Goal: Transaction & Acquisition: Book appointment/travel/reservation

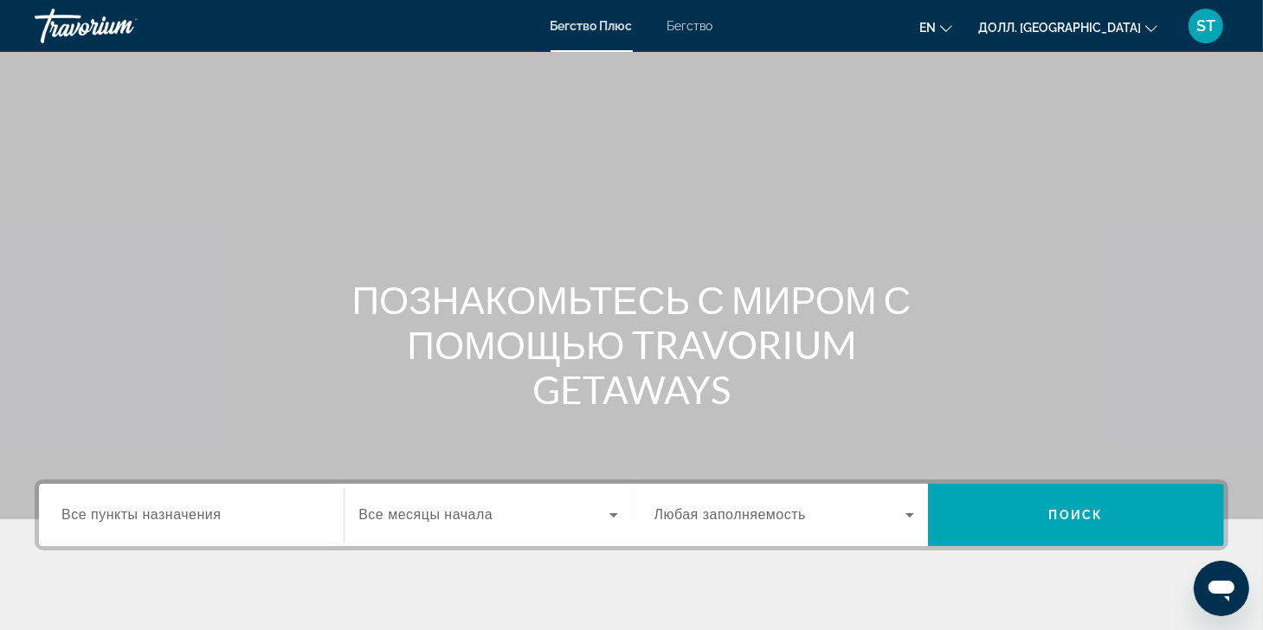
click at [274, 587] on div "Пункт назначения Все пункты назначения Месяц начала Все месяцы начала Заполняем…" at bounding box center [631, 601] width 1263 height 244
click at [151, 509] on span "Все пункты назначения" at bounding box center [140, 514] width 159 height 15
click at [151, 509] on input "Пункт назначения Все пункты назначения" at bounding box center [191, 515] width 260 height 21
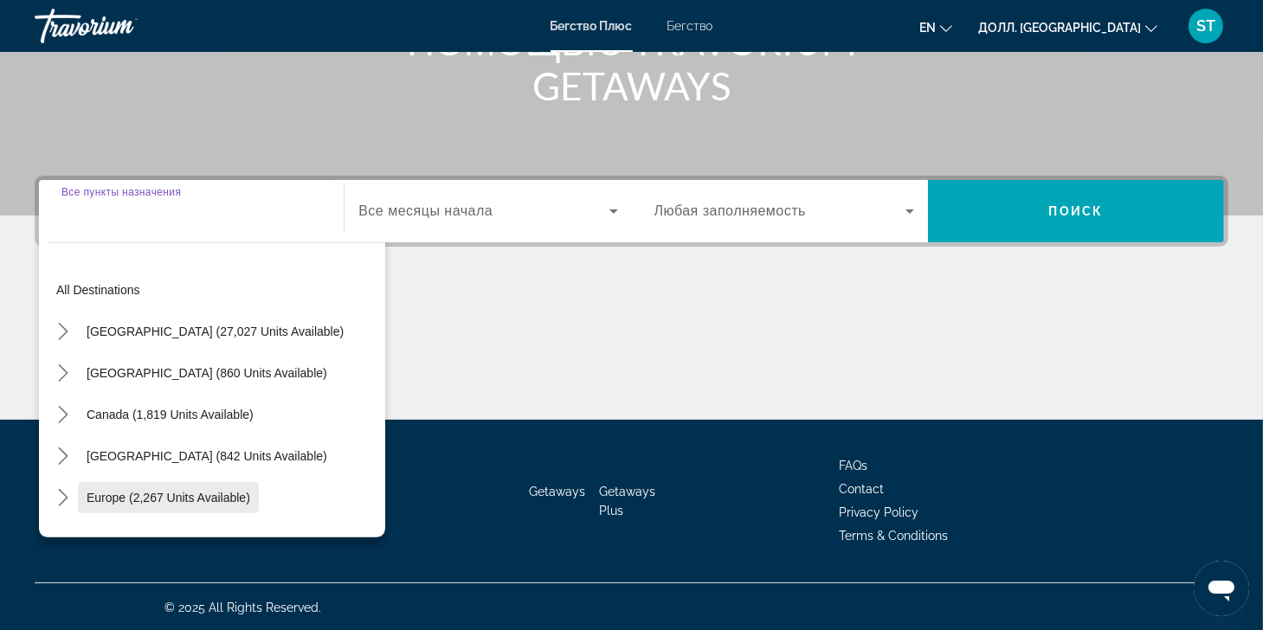
scroll to position [305, 0]
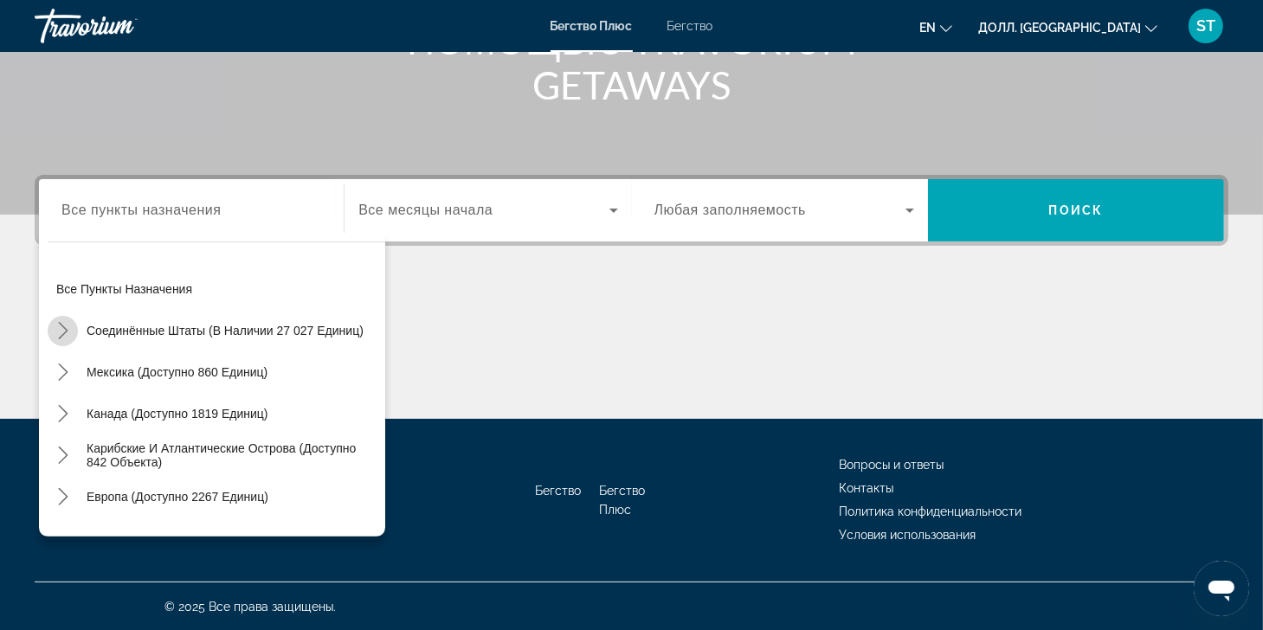
click at [67, 328] on icon "Подменю «Переключить США (доступно 27 027 единиц)»" at bounding box center [63, 330] width 17 height 17
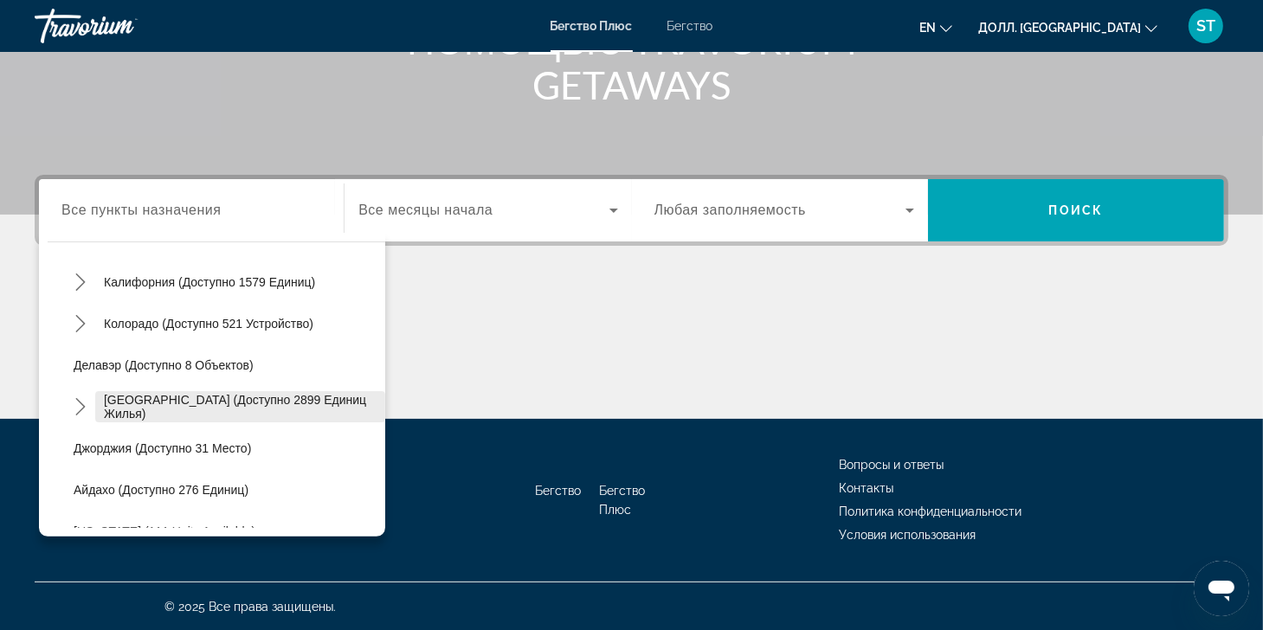
scroll to position [223, 0]
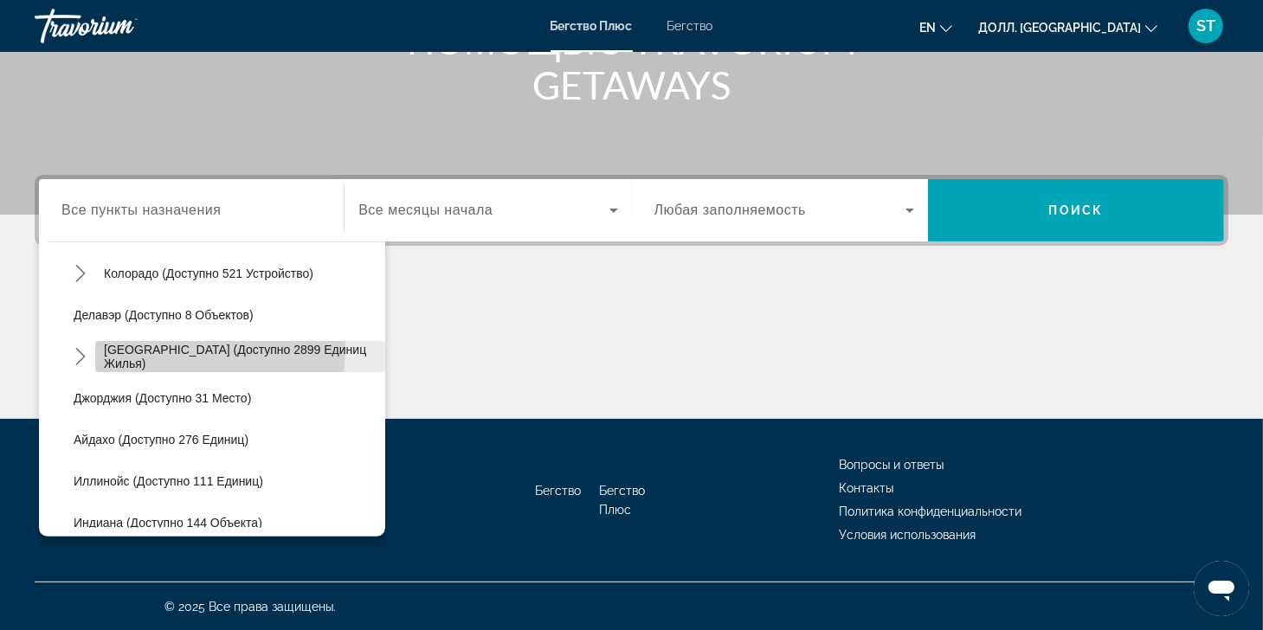
click at [125, 344] on span "Выберите пункт назначения: Флорида (доступно 2899 объектов)" at bounding box center [240, 357] width 290 height 42
type input "**********"
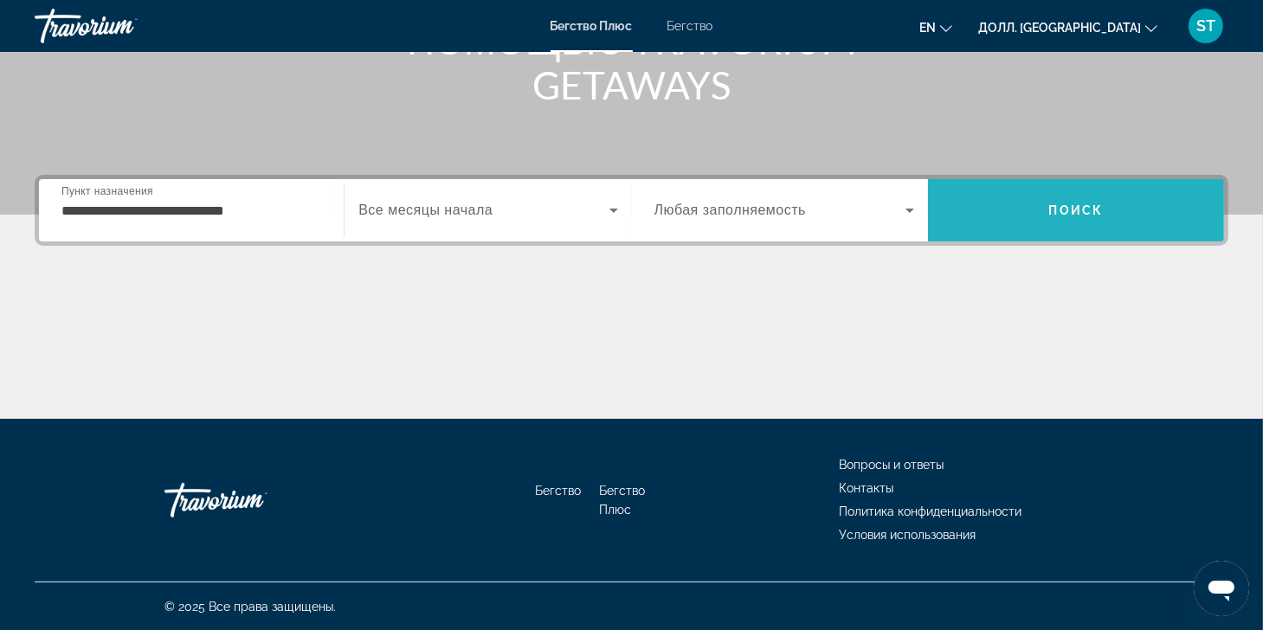
click at [1056, 203] on span "Поиск" at bounding box center [1076, 210] width 55 height 14
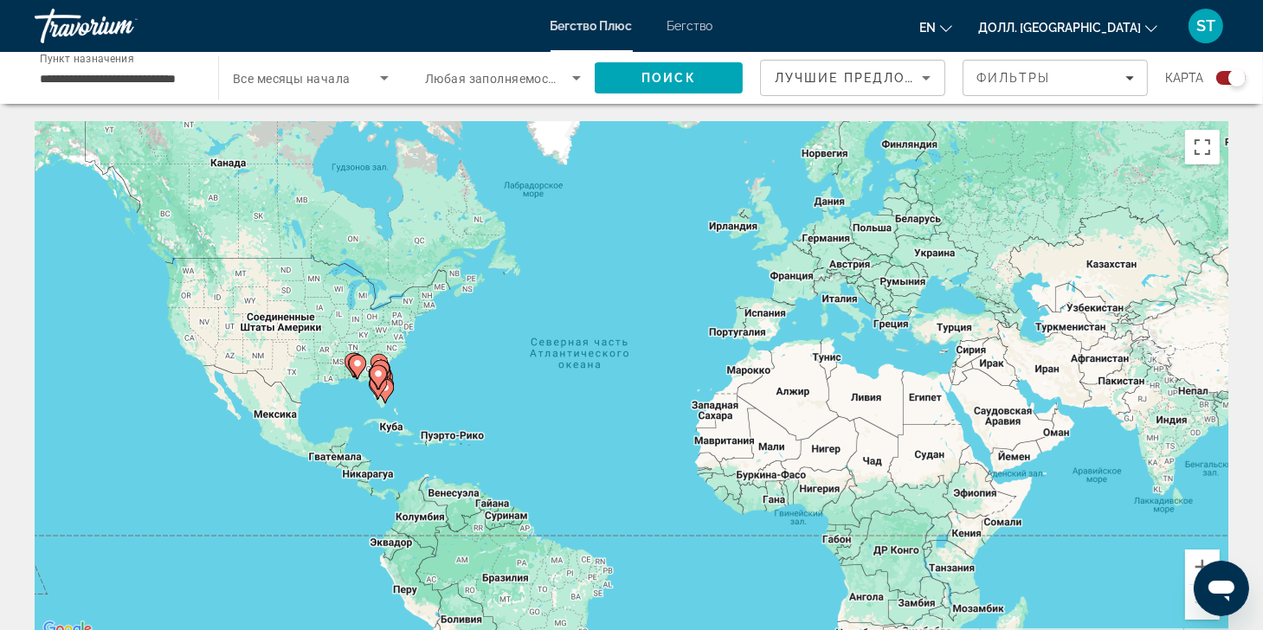
click at [425, 399] on div "Чтобы активировать перетаскивание с помощью клавиатуры, нажмите Alt + Enter. По…" at bounding box center [631, 380] width 1193 height 519
click at [384, 402] on icon "Основное содержание" at bounding box center [384, 391] width 17 height 24
click at [384, 401] on div "Чтобы активировать перетаскивание с помощью клавиатуры, нажмите Alt + Enter. По…" at bounding box center [631, 380] width 1193 height 519
click at [391, 391] on div "Чтобы активировать перетаскивание с помощью клавиатуры, нажмите Alt + Enter. По…" at bounding box center [631, 380] width 1193 height 519
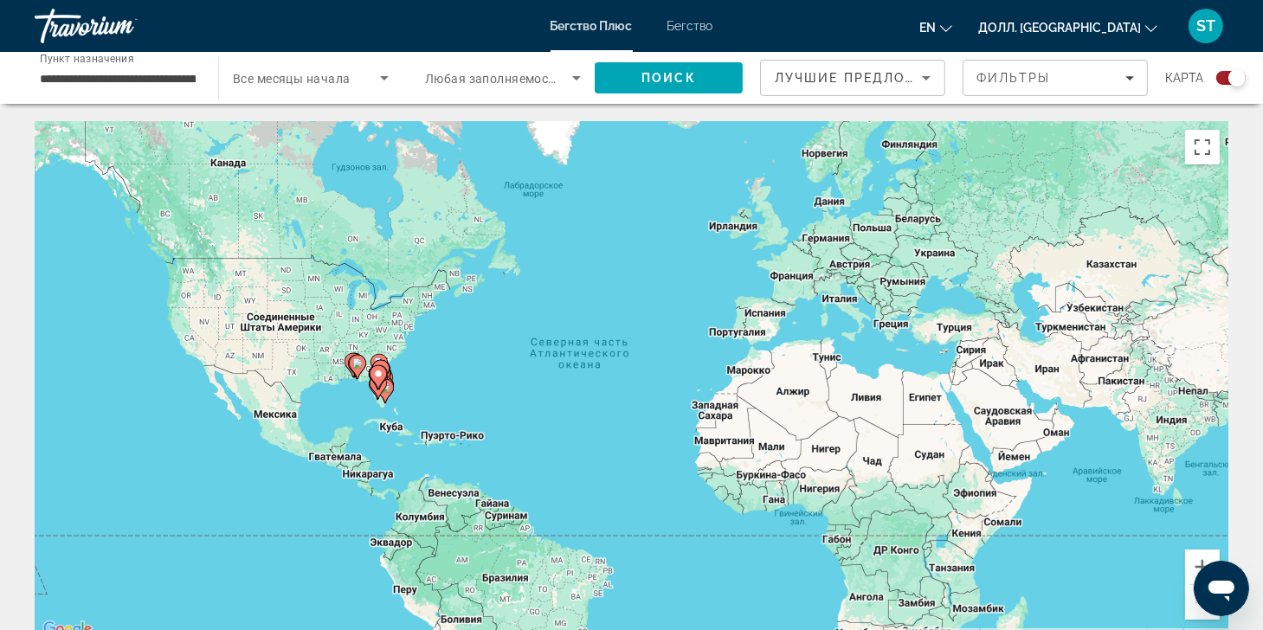
click at [387, 385] on icon "Основное содержание" at bounding box center [378, 387] width 17 height 24
click at [387, 385] on gmp-advanced-marker "Основное содержание" at bounding box center [378, 387] width 17 height 26
click at [386, 385] on gmp-advanced-marker "Основное содержание" at bounding box center [377, 388] width 17 height 26
click at [386, 379] on div "Чтобы активировать перетаскивание с помощью клавиатуры, нажмите Alt + Enter. По…" at bounding box center [631, 380] width 1193 height 519
click at [1193, 146] on button "Включить полноэкранный режим" at bounding box center [1202, 147] width 35 height 35
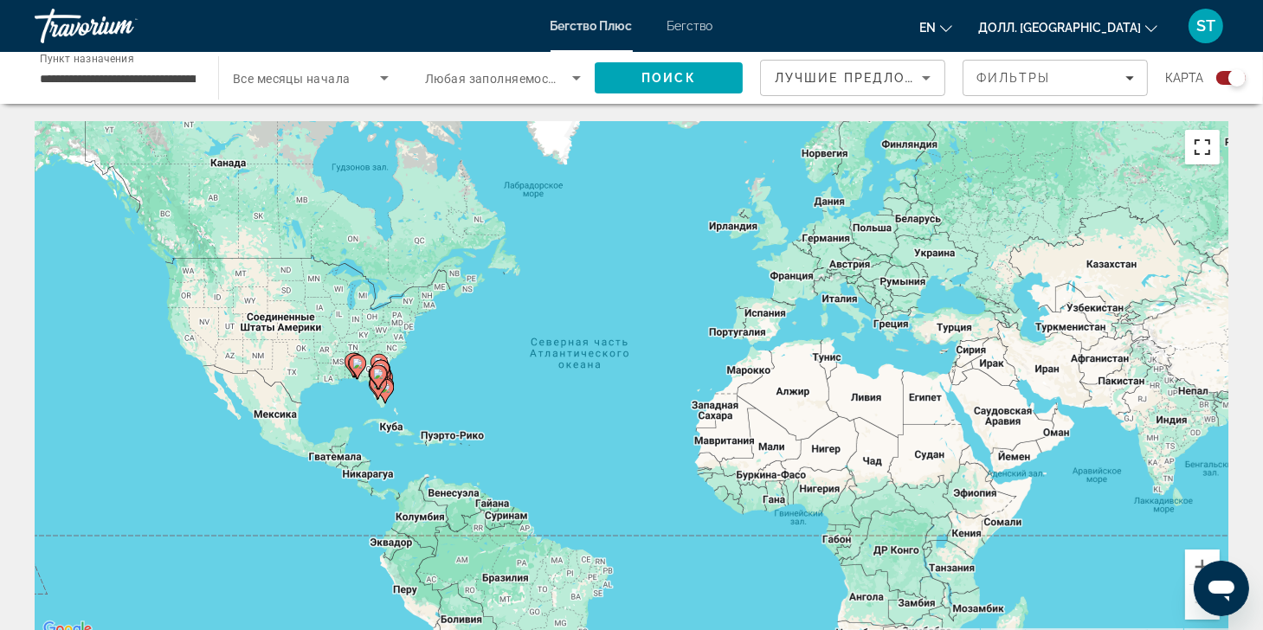
click at [1201, 138] on button "Включить полноэкранный режим" at bounding box center [1202, 147] width 35 height 35
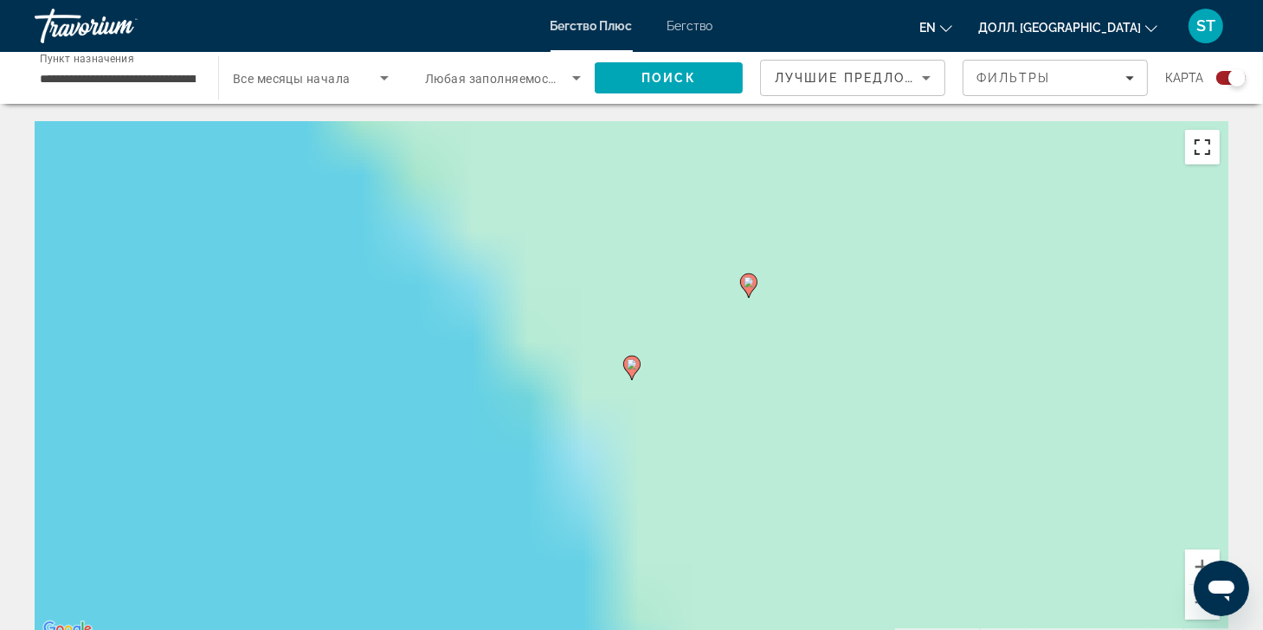
type input "**********"
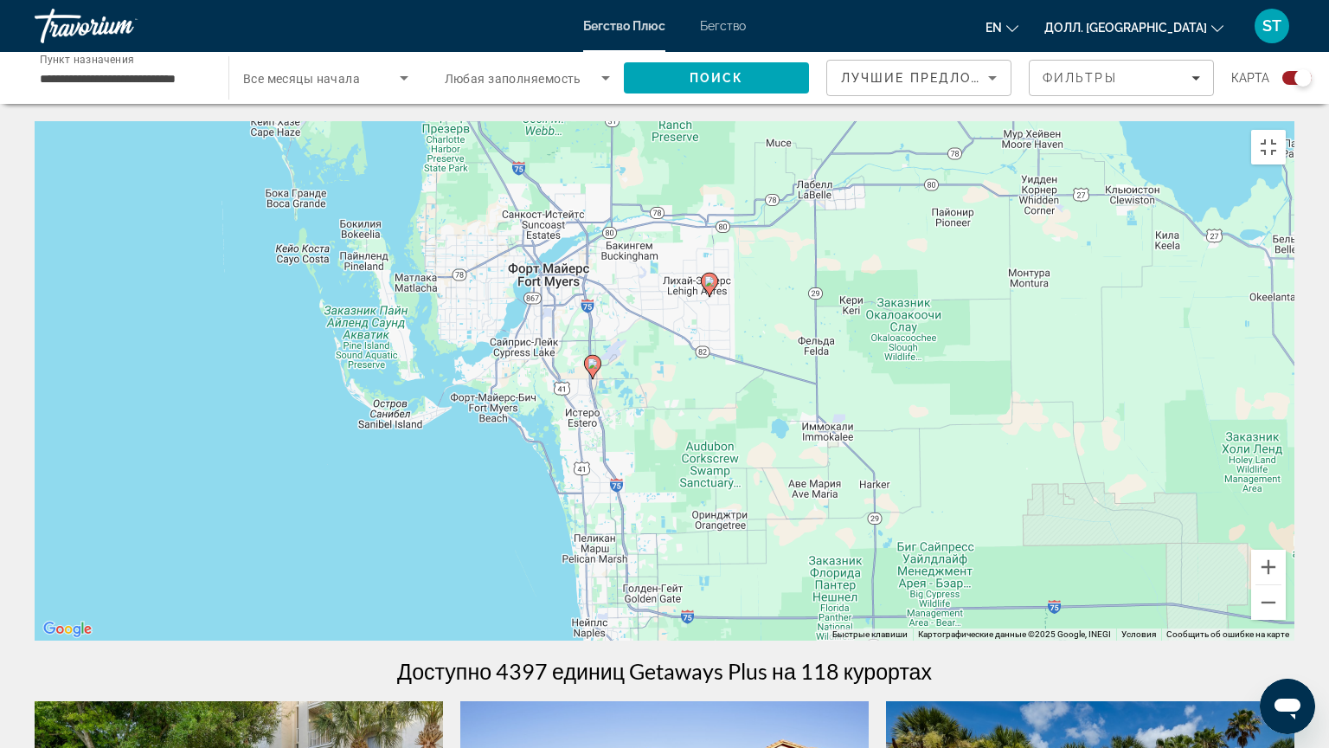
drag, startPoint x: 972, startPoint y: 318, endPoint x: 612, endPoint y: 226, distance: 371.7
click at [398, 243] on div "Чтобы активировать перетаскивание с помощью клавиатуры, нажмите Alt + Enter. По…" at bounding box center [665, 380] width 1260 height 519
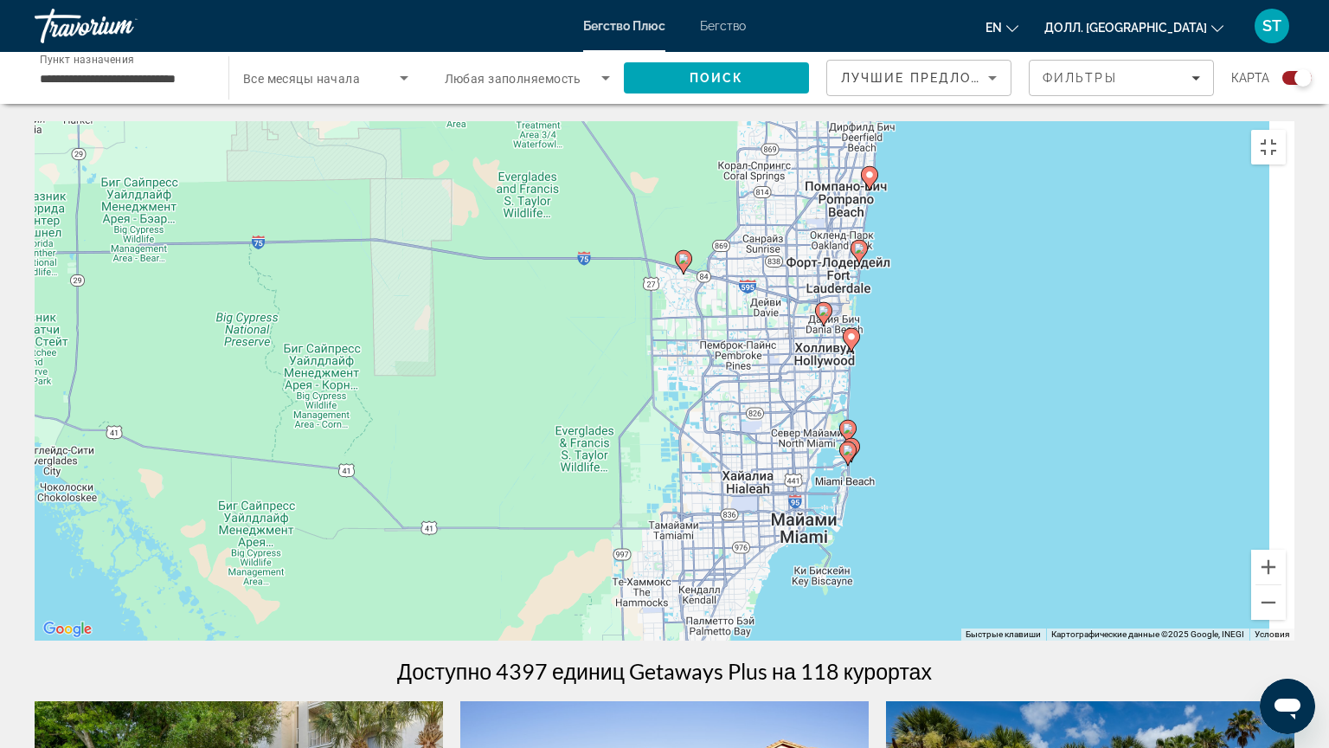
drag, startPoint x: 825, startPoint y: 367, endPoint x: 582, endPoint y: 87, distance: 370.5
click at [554, 121] on div "Чтобы активировать перетаскивание с помощью клавиатуры, нажмите Alt + Enter. По…" at bounding box center [665, 380] width 1260 height 519
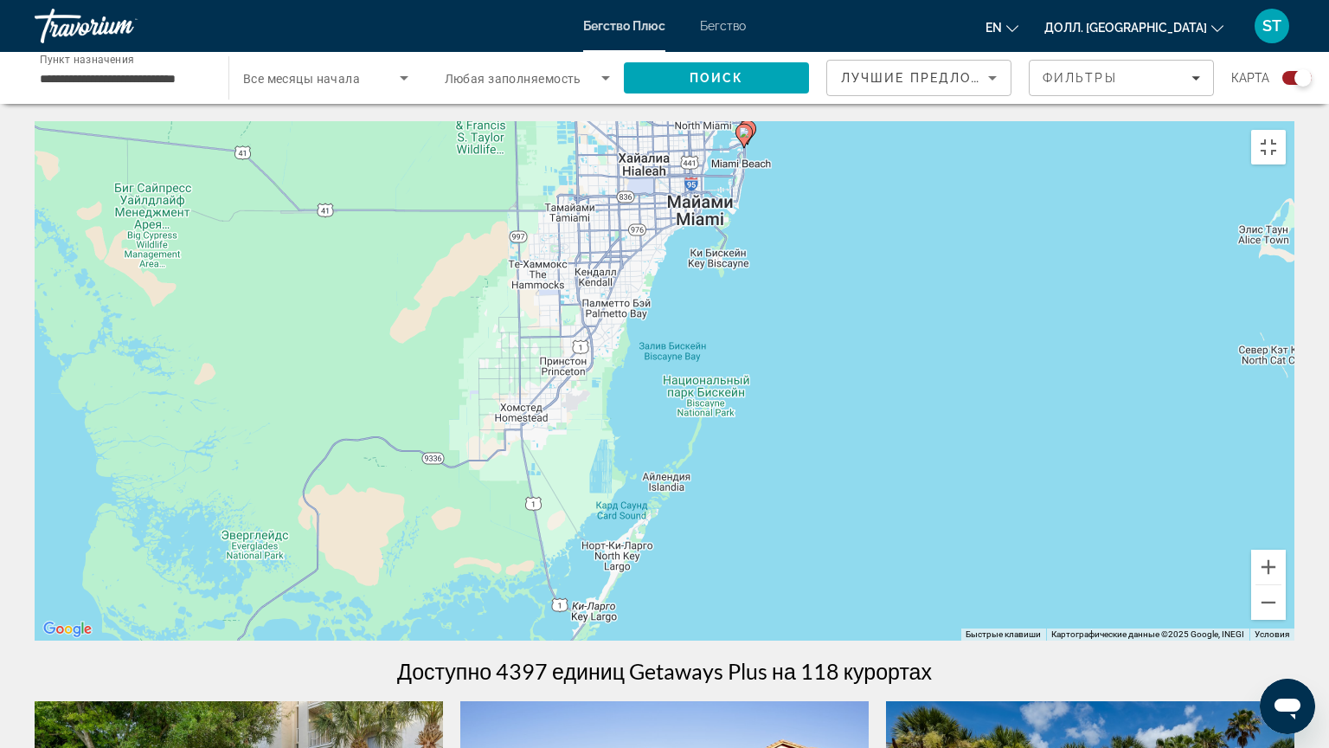
drag, startPoint x: 689, startPoint y: 329, endPoint x: 718, endPoint y: 147, distance: 184.1
click at [718, 145] on div "Чтобы активировать перетаскивание с помощью клавиатуры, нажмите Alt + Enter. По…" at bounding box center [665, 380] width 1260 height 519
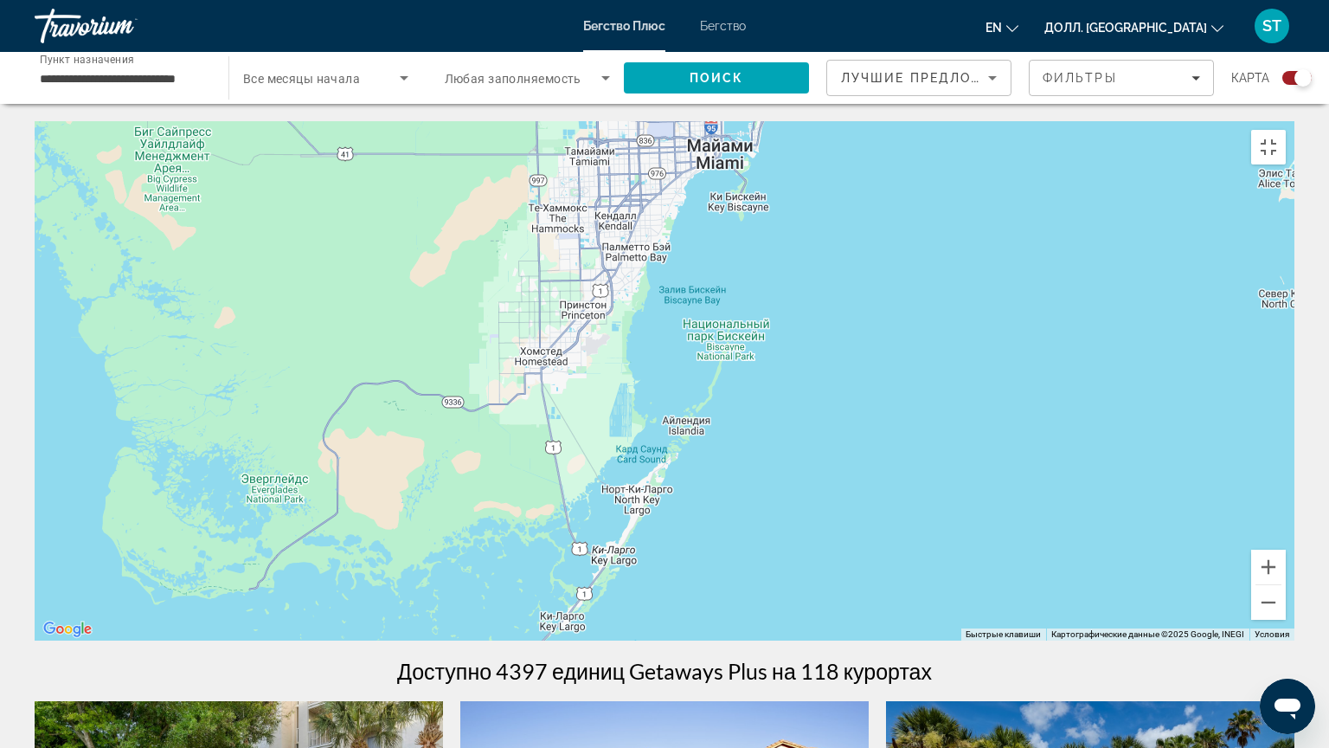
drag, startPoint x: 658, startPoint y: 405, endPoint x: 713, endPoint y: 249, distance: 165.3
click at [713, 254] on div "Чтобы активировать перетаскивание с помощью клавиатуры, нажмите Alt + Enter. По…" at bounding box center [665, 380] width 1260 height 519
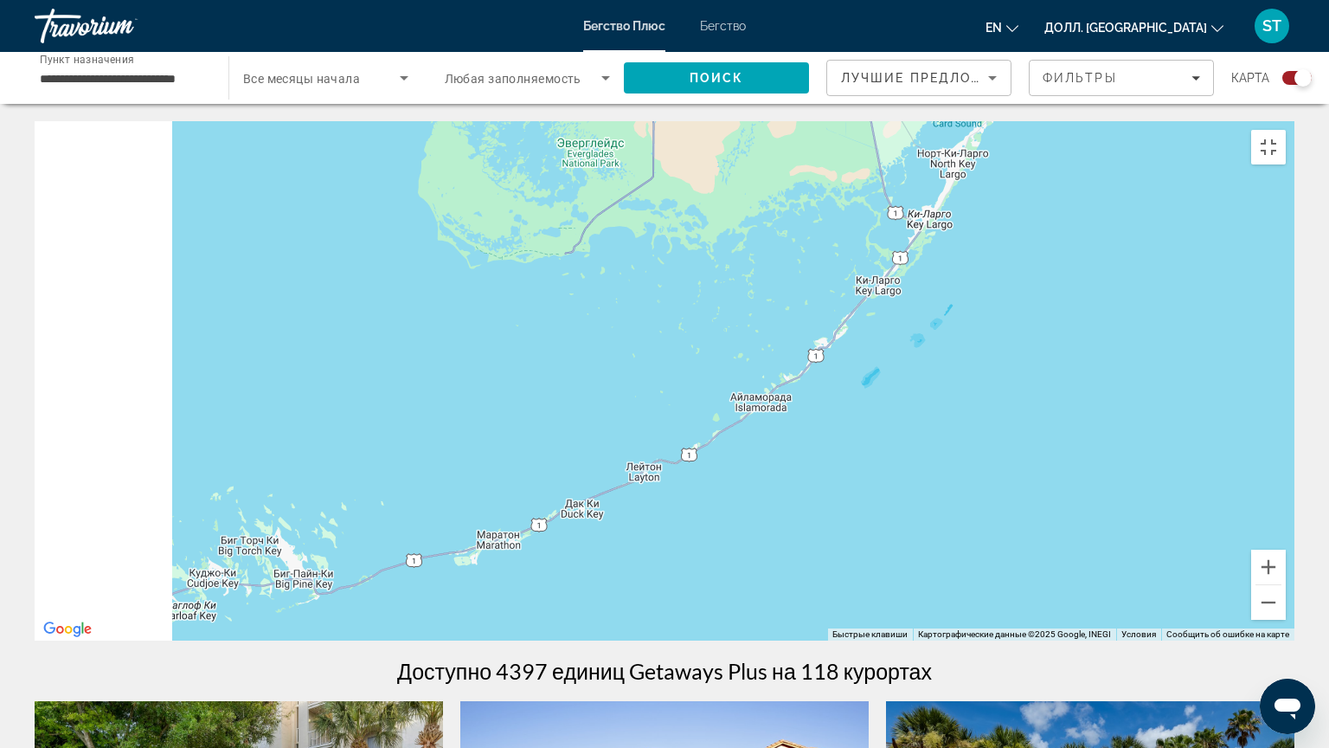
drag, startPoint x: 541, startPoint y: 447, endPoint x: 756, endPoint y: 373, distance: 227.7
click at [756, 373] on div "Чтобы активировать перетаскивание с помощью клавиатуры, нажмите Alt + Enter. По…" at bounding box center [665, 380] width 1260 height 519
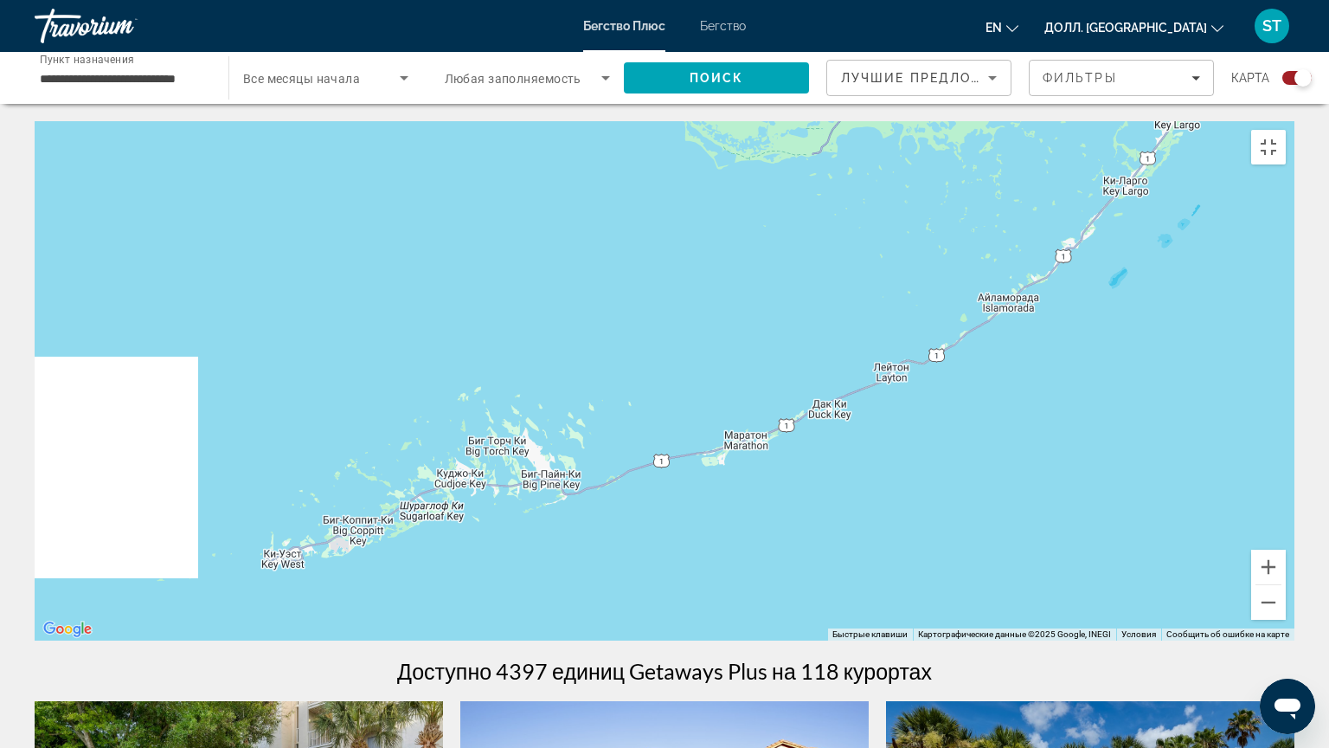
drag, startPoint x: 471, startPoint y: 423, endPoint x: 751, endPoint y: 314, distance: 300.8
click at [742, 317] on div "Основное содержание" at bounding box center [665, 380] width 1260 height 519
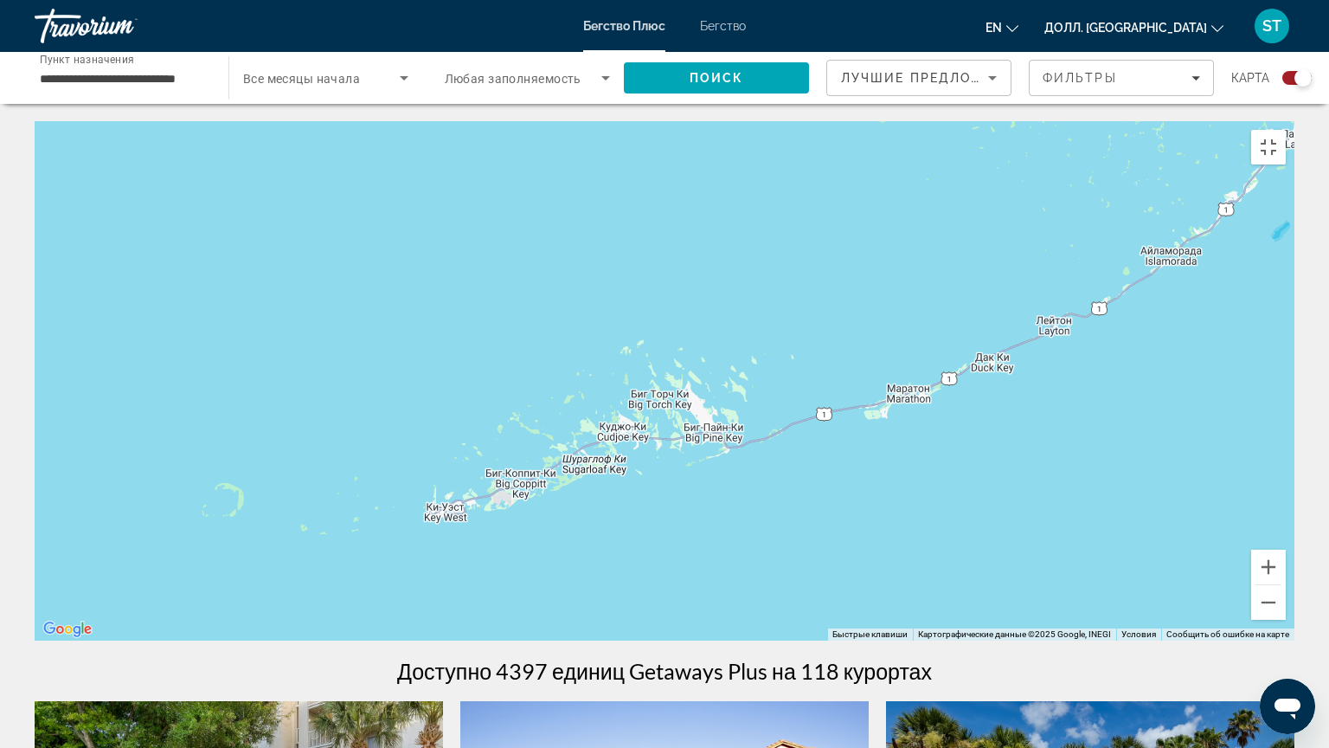
drag, startPoint x: 770, startPoint y: 439, endPoint x: 704, endPoint y: 453, distance: 68.2
click at [677, 481] on div "Основное содержание" at bounding box center [665, 380] width 1260 height 519
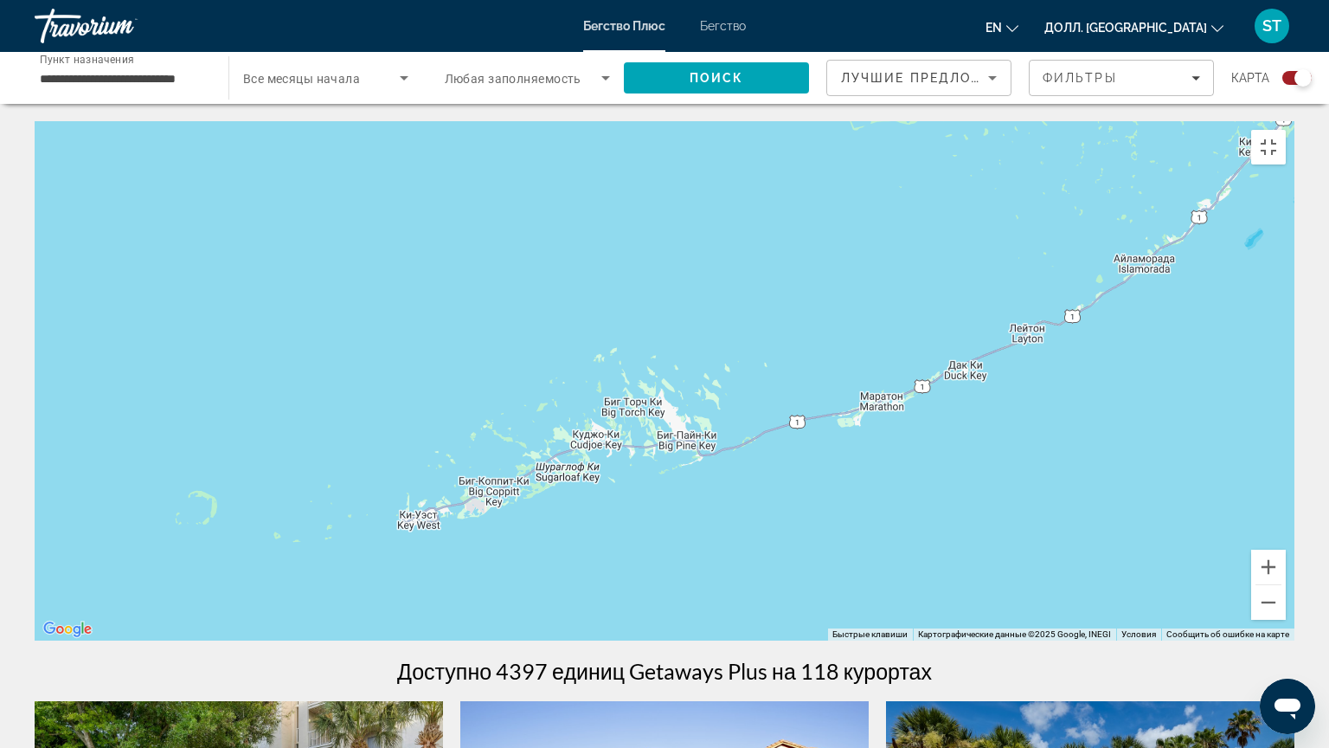
drag, startPoint x: 838, startPoint y: 432, endPoint x: 736, endPoint y: 472, distance: 109.1
click at [736, 472] on div "Основное содержание" at bounding box center [665, 380] width 1260 height 519
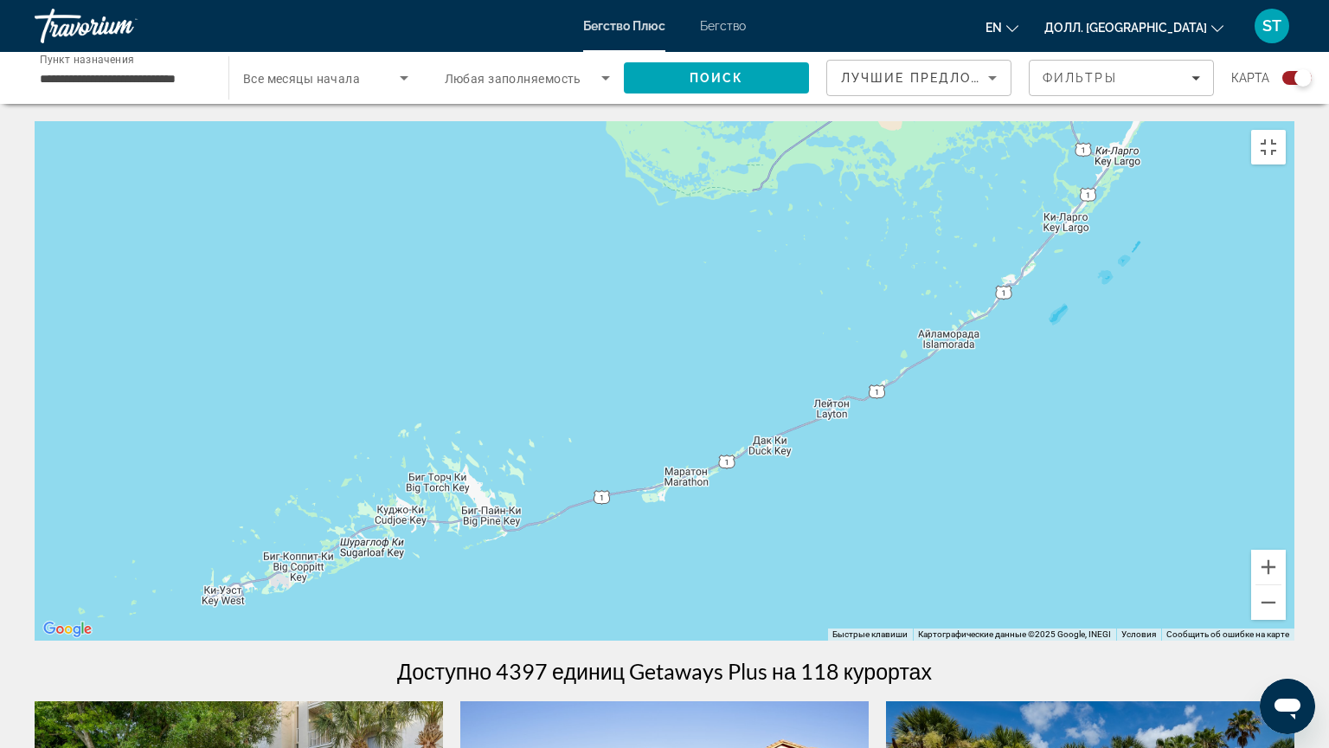
drag, startPoint x: 931, startPoint y: 408, endPoint x: 893, endPoint y: 422, distance: 40.5
click at [872, 441] on div "Основное содержание" at bounding box center [665, 380] width 1260 height 519
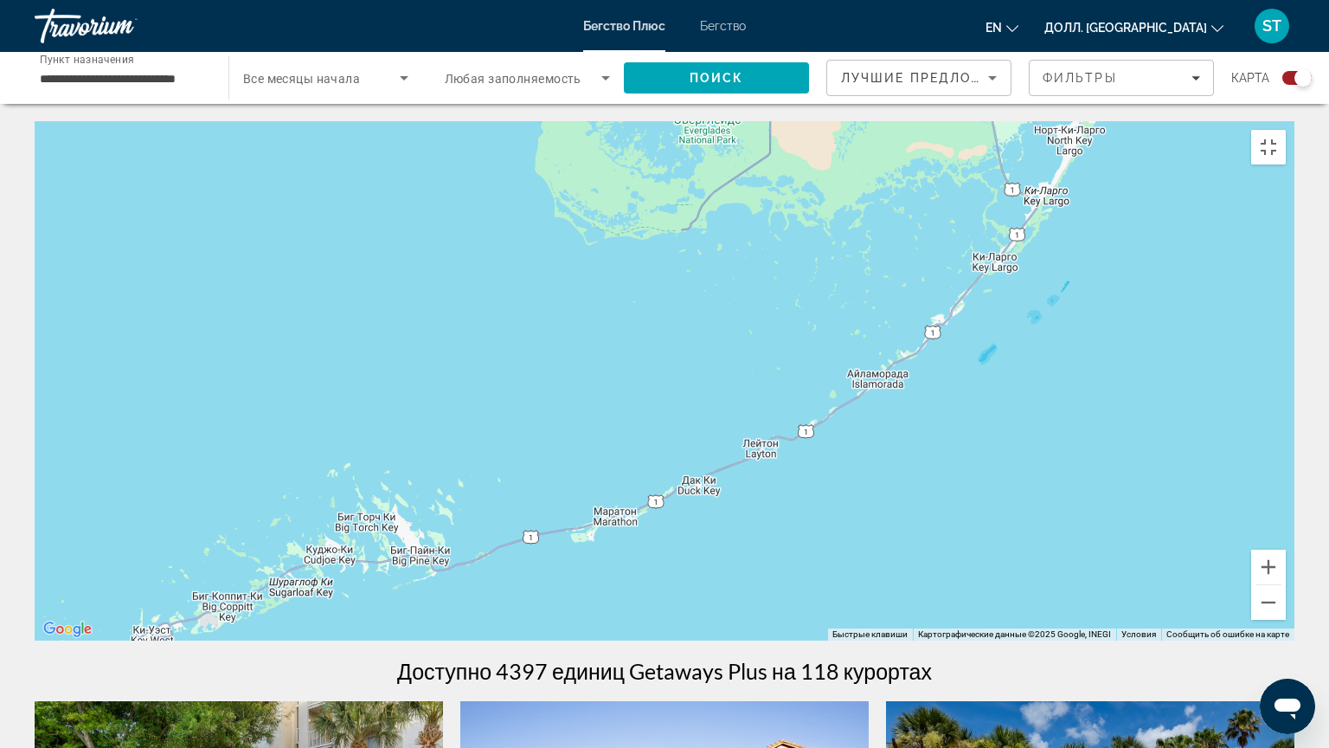
drag, startPoint x: 978, startPoint y: 366, endPoint x: 881, endPoint y: 384, distance: 98.6
click at [884, 421] on div "Основное содержание" at bounding box center [665, 380] width 1260 height 519
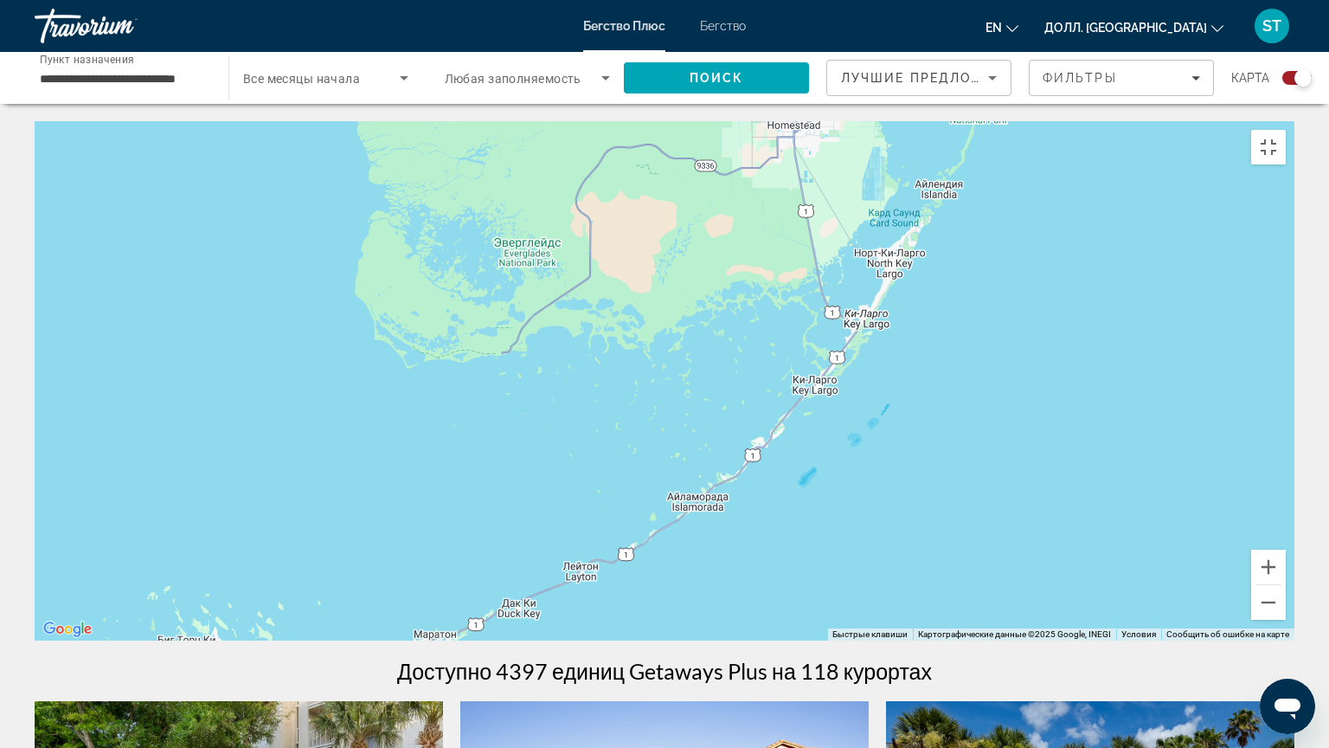
drag, startPoint x: 869, startPoint y: 414, endPoint x: 827, endPoint y: 460, distance: 61.9
click at [804, 522] on div "Чтобы активировать перетаскивание с помощью клавиатуры, нажмите Alt + Ввод. Пос…" at bounding box center [665, 380] width 1260 height 519
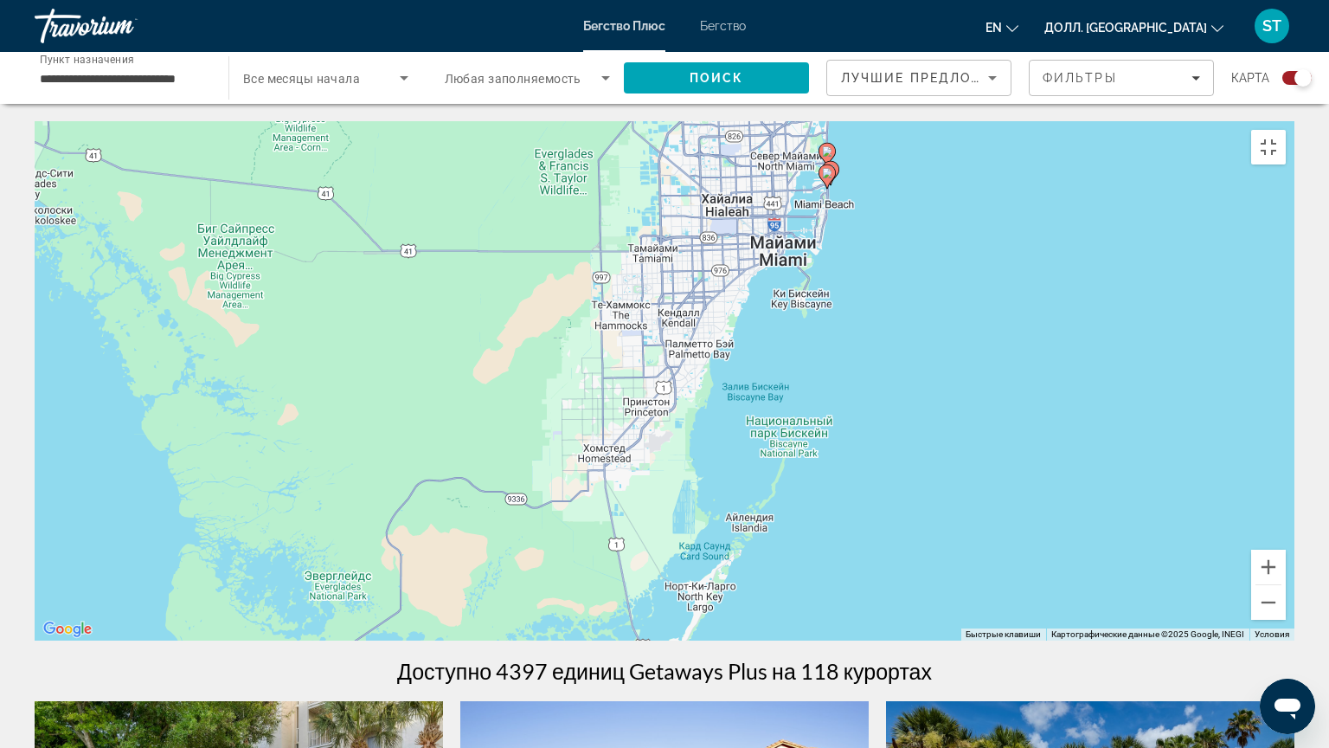
drag, startPoint x: 832, startPoint y: 452, endPoint x: 807, endPoint y: 514, distance: 67.2
click at [807, 514] on div "Чтобы активировать перетаскивание с помощью клавиатуры, нажмите Alt + Enter. По…" at bounding box center [665, 380] width 1260 height 519
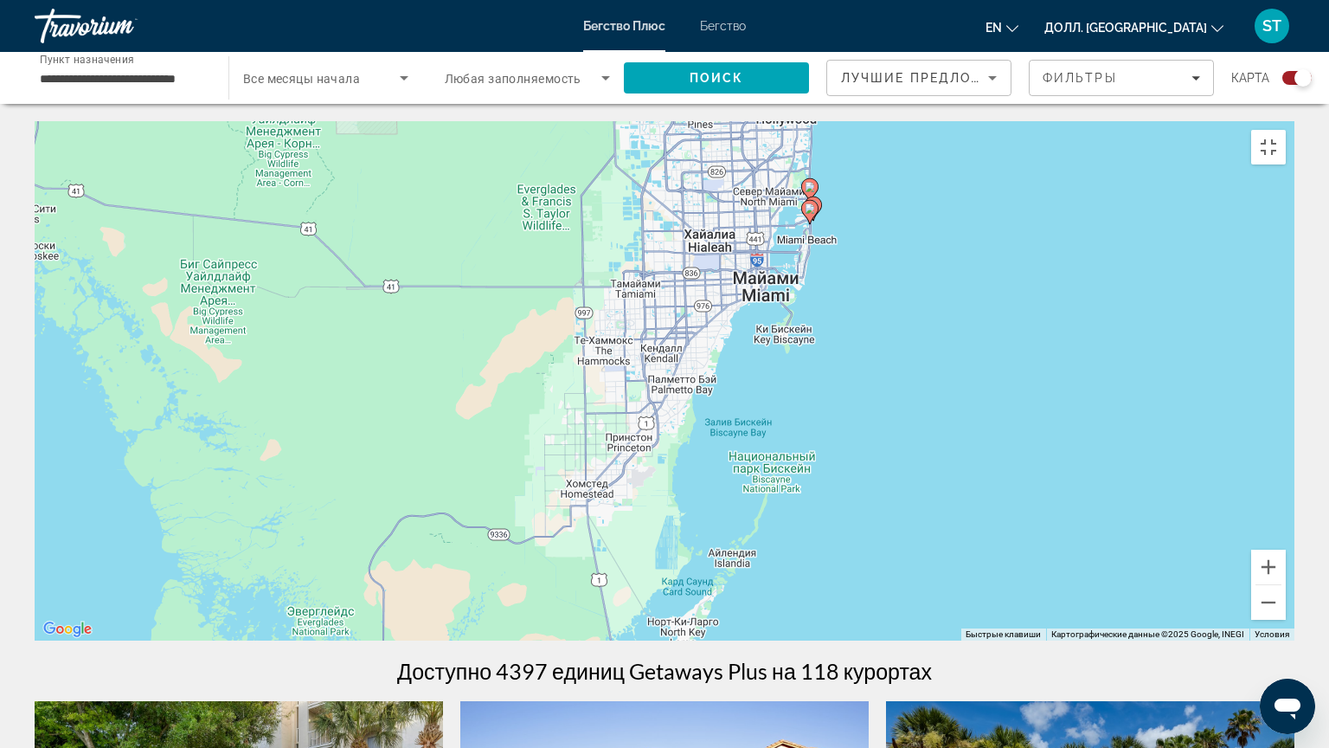
drag, startPoint x: 811, startPoint y: 460, endPoint x: 794, endPoint y: 517, distance: 59.7
click at [794, 517] on div "Чтобы активировать перетаскивание с помощью клавиатуры, нажмите Alt + Enter. По…" at bounding box center [665, 380] width 1260 height 519
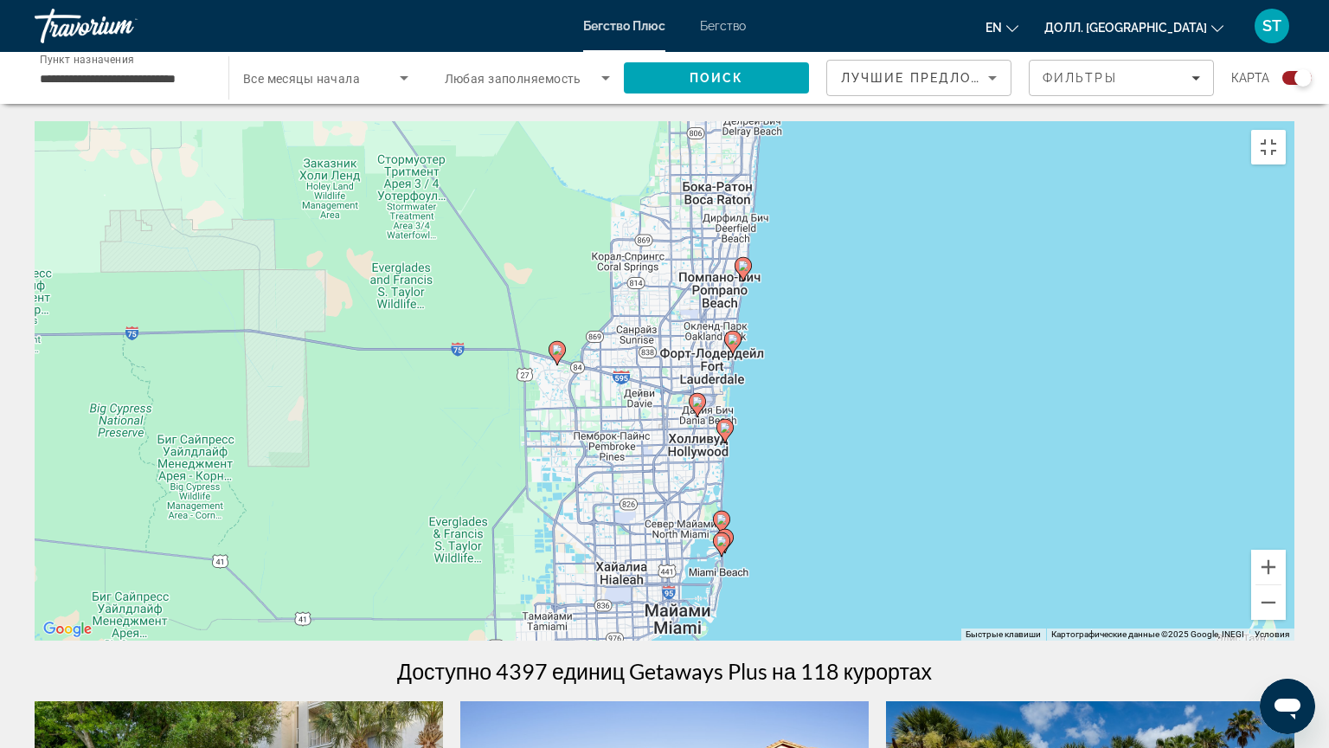
drag, startPoint x: 884, startPoint y: 211, endPoint x: 829, endPoint y: 418, distance: 214.1
click at [817, 481] on div "Чтобы активировать перетаскивание с помощью клавиатуры, нажмите Alt + Enter. По…" at bounding box center [665, 380] width 1260 height 519
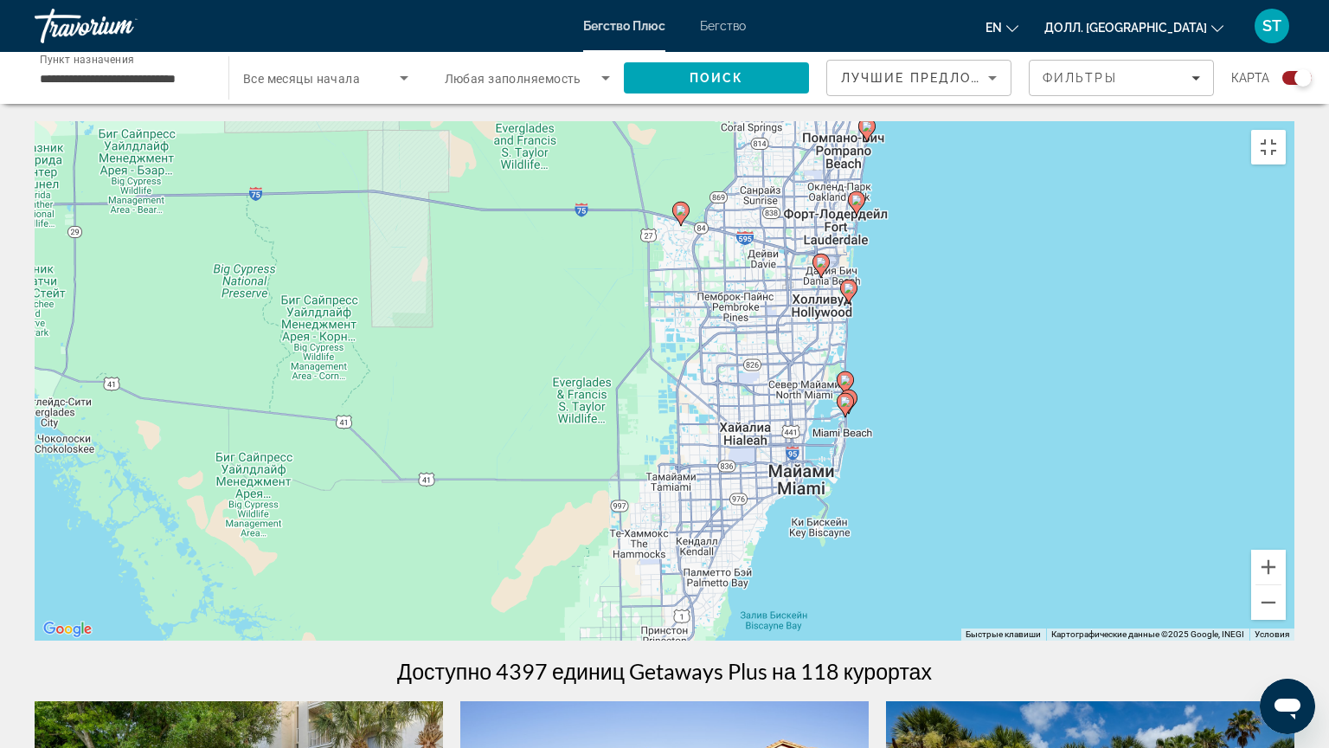
drag, startPoint x: 399, startPoint y: 511, endPoint x: 592, endPoint y: 295, distance: 289.3
click at [569, 318] on div "Чтобы активировать перетаскивание с помощью клавиатуры, нажмите Alt + Enter. По…" at bounding box center [665, 380] width 1260 height 519
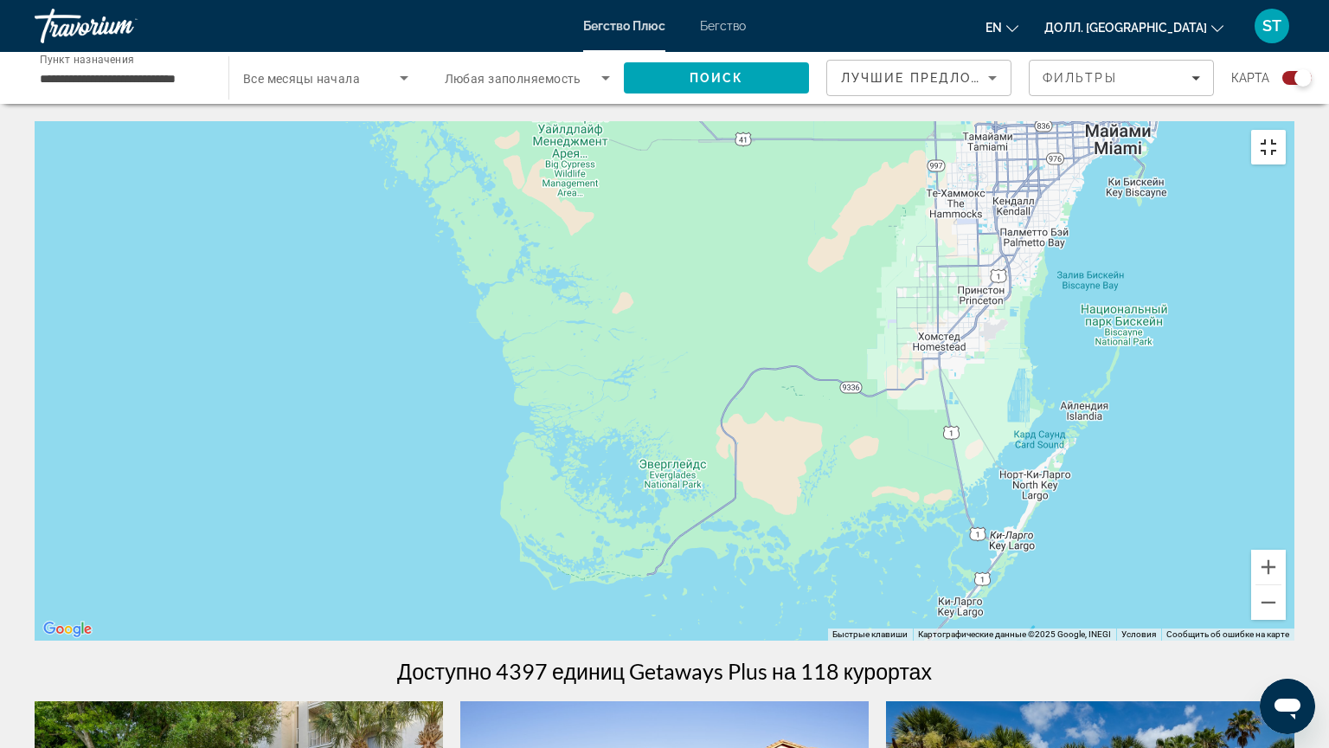
click at [1275, 130] on button "Включить полноэкранный режим" at bounding box center [1268, 147] width 35 height 35
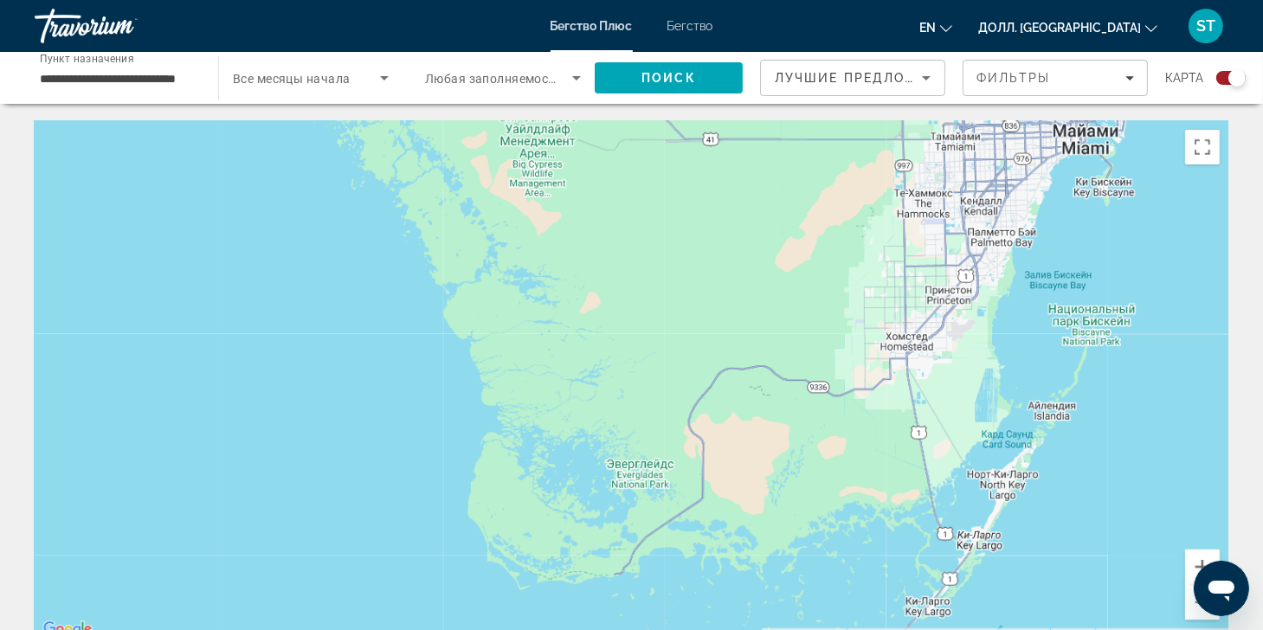
click at [1216, 72] on div "Виджет поиска" at bounding box center [1224, 78] width 42 height 14
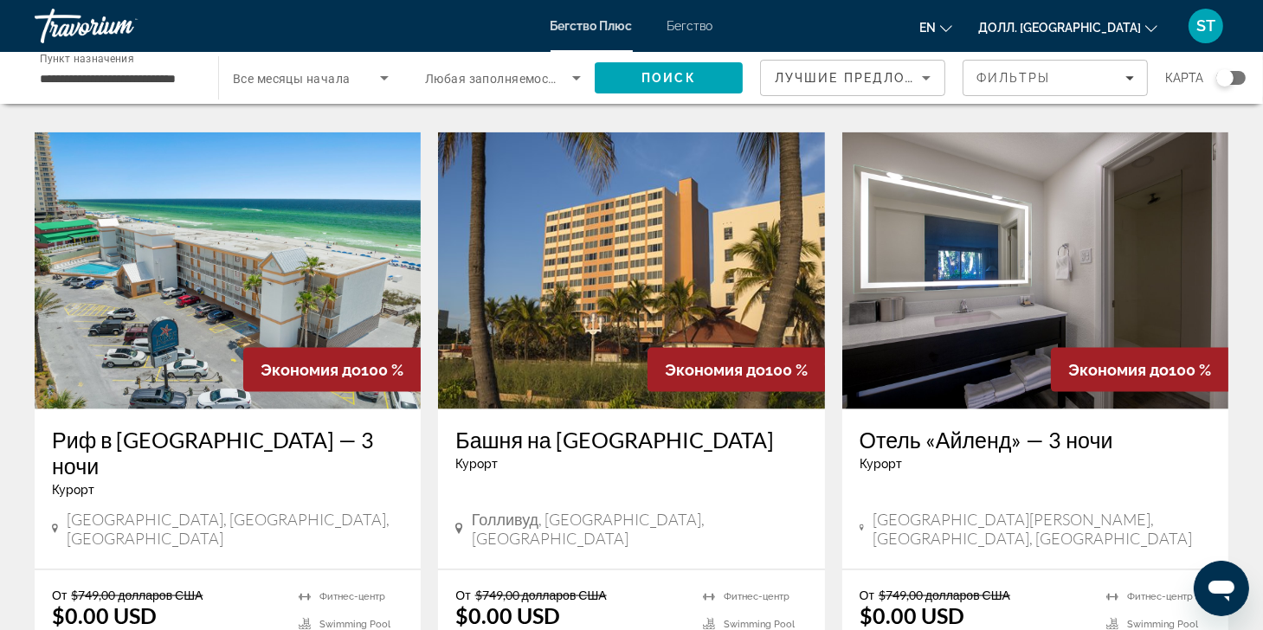
scroll to position [2250, 0]
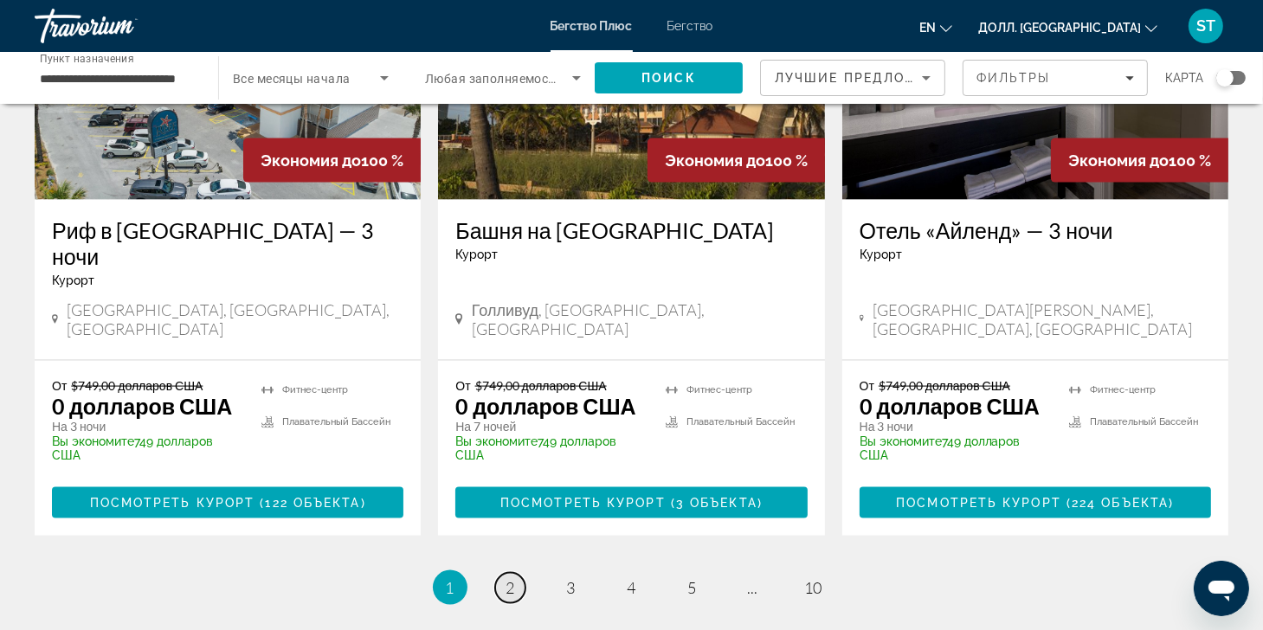
click at [511, 578] on span "2" at bounding box center [510, 587] width 9 height 19
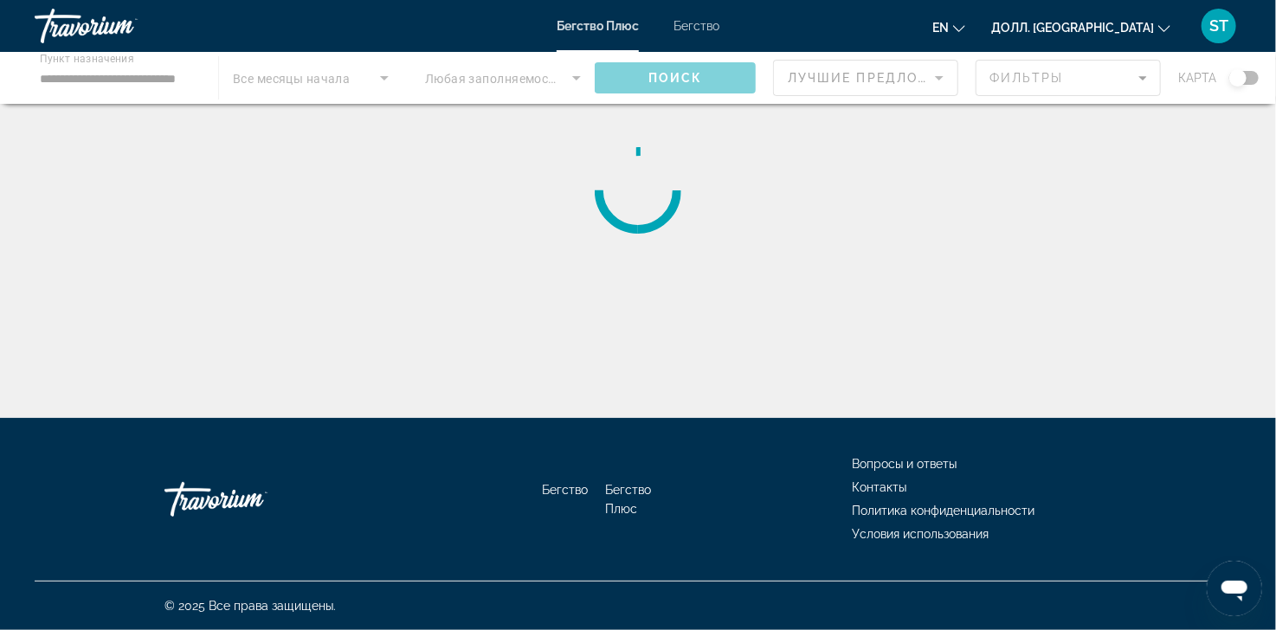
click at [877, 219] on div "Основное содержание" at bounding box center [638, 190] width 1206 height 138
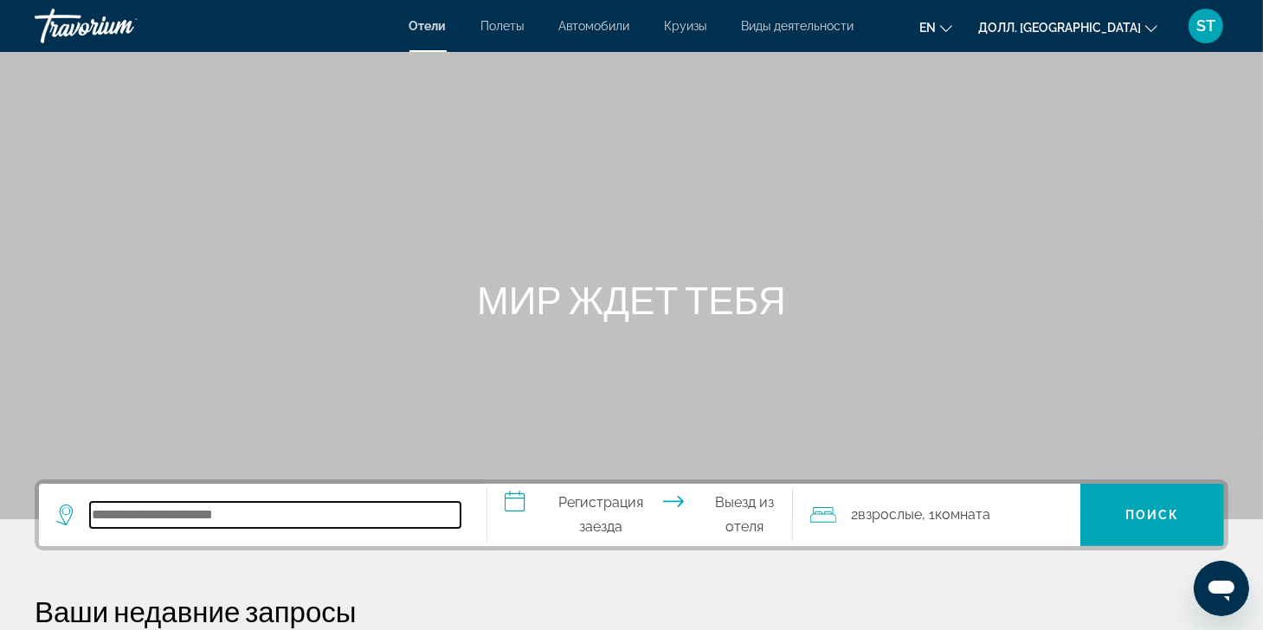
click at [193, 510] on input "Поиск места назначения в отеле" at bounding box center [275, 515] width 370 height 26
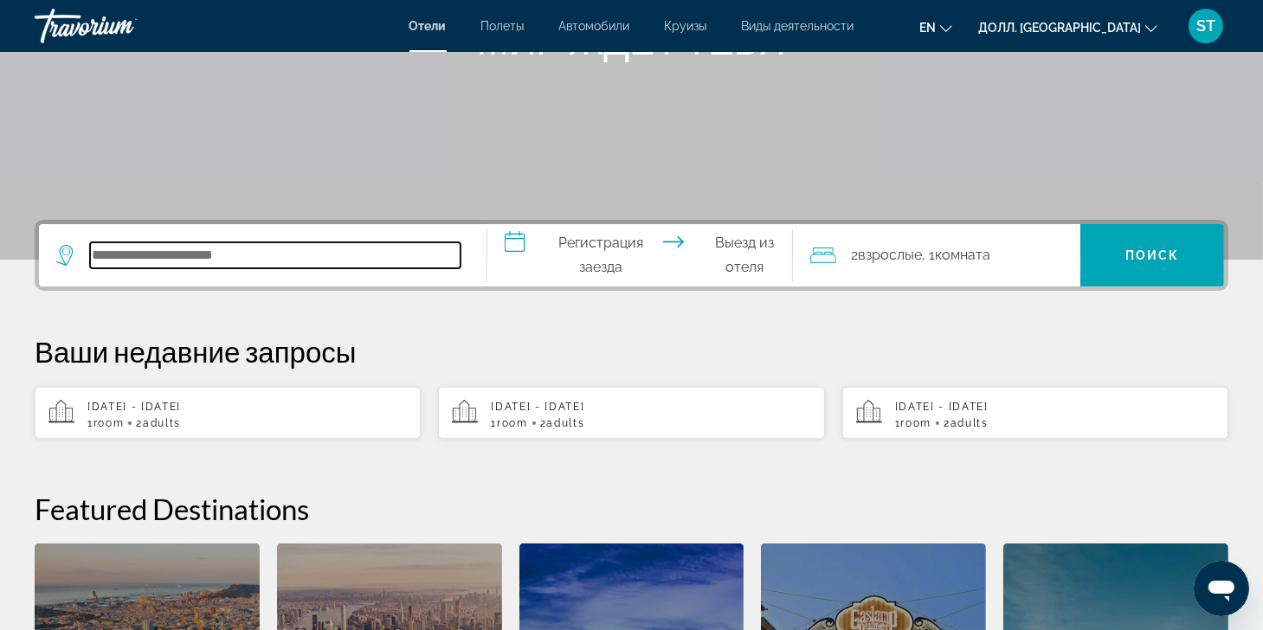
scroll to position [422, 0]
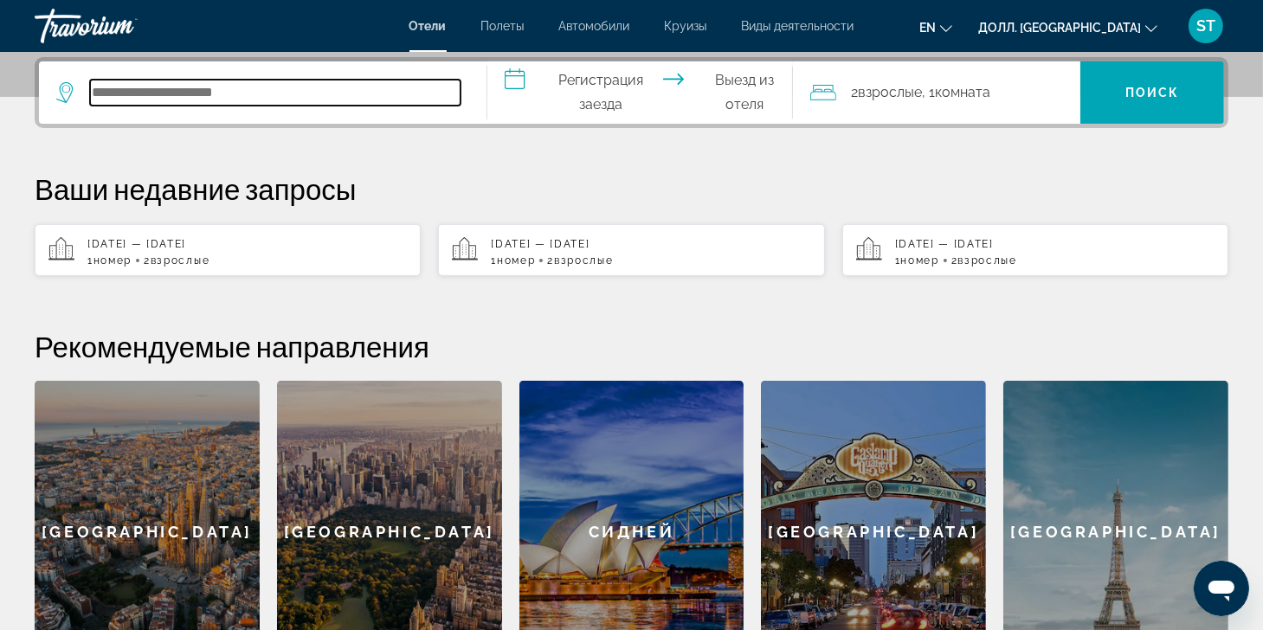
click at [184, 93] on input "Поиск места назначения в отеле" at bounding box center [275, 93] width 370 height 26
click at [214, 89] on input "Поиск места назначения в отеле" at bounding box center [275, 93] width 370 height 26
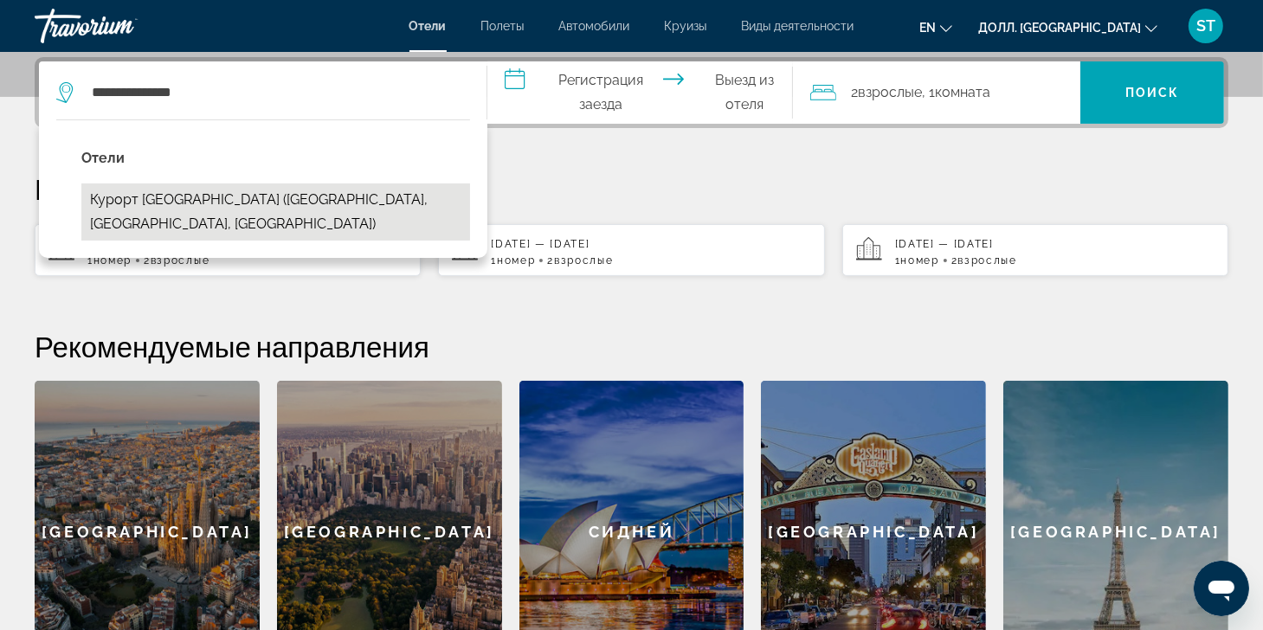
click at [260, 203] on button "Курорт [GEOGRAPHIC_DATA] ([GEOGRAPHIC_DATA], [GEOGRAPHIC_DATA], [GEOGRAPHIC_DAT…" at bounding box center [275, 211] width 389 height 57
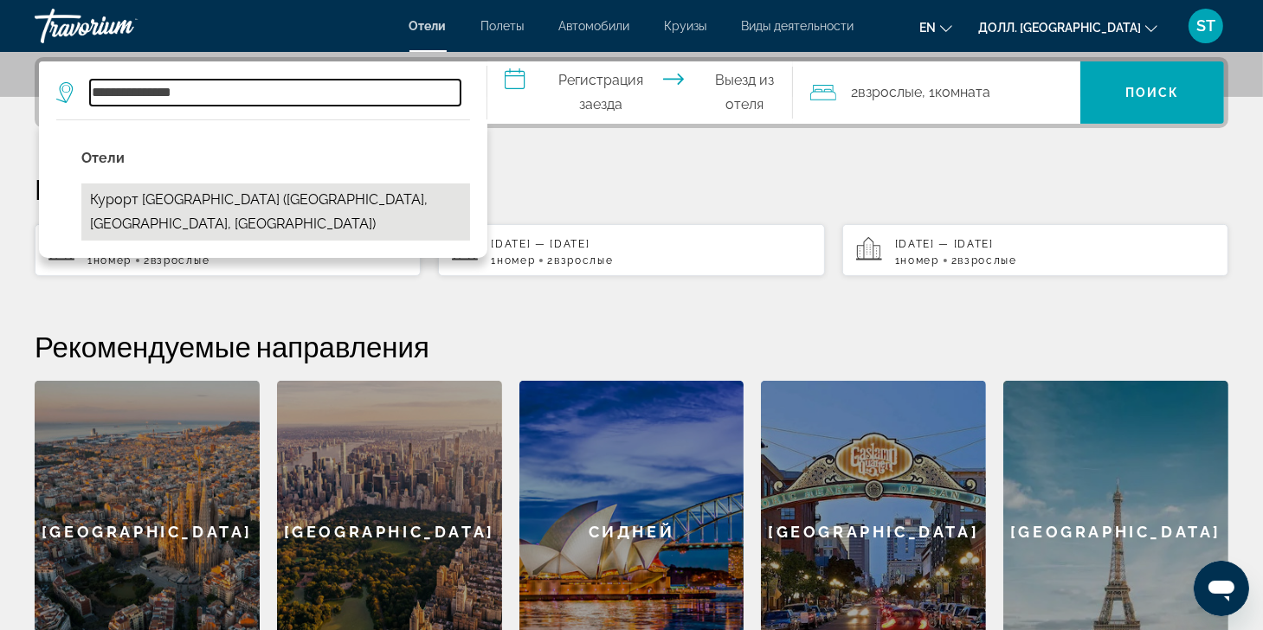
type input "**********"
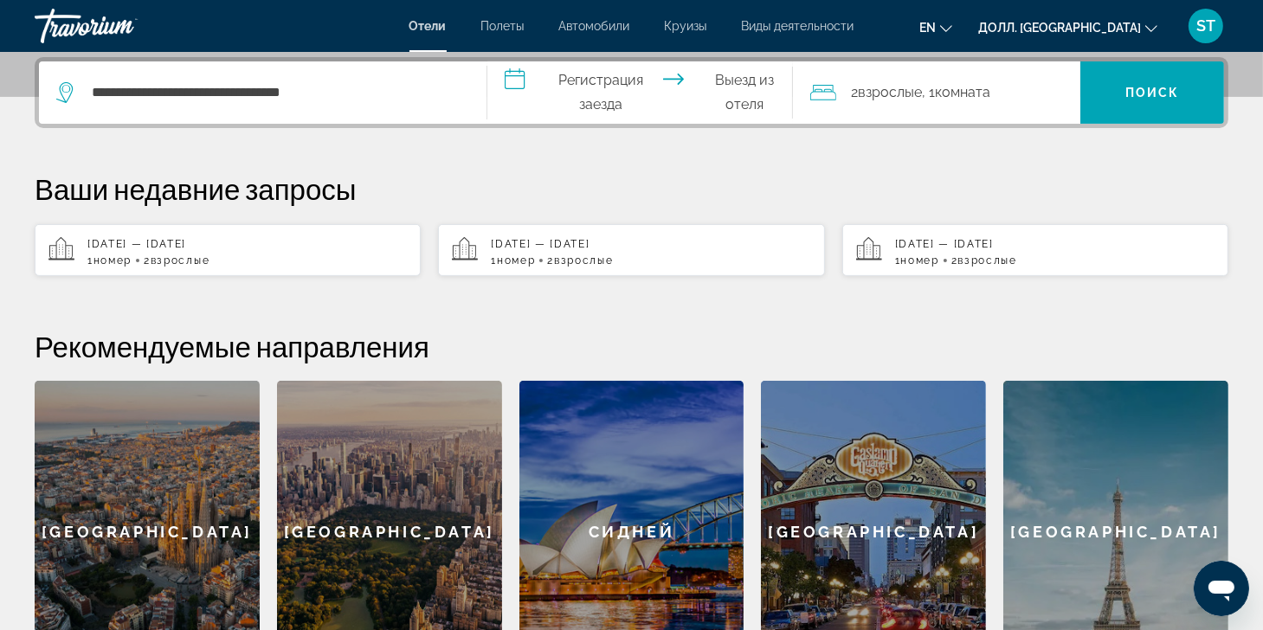
click at [588, 84] on input "**********" at bounding box center [643, 94] width 312 height 67
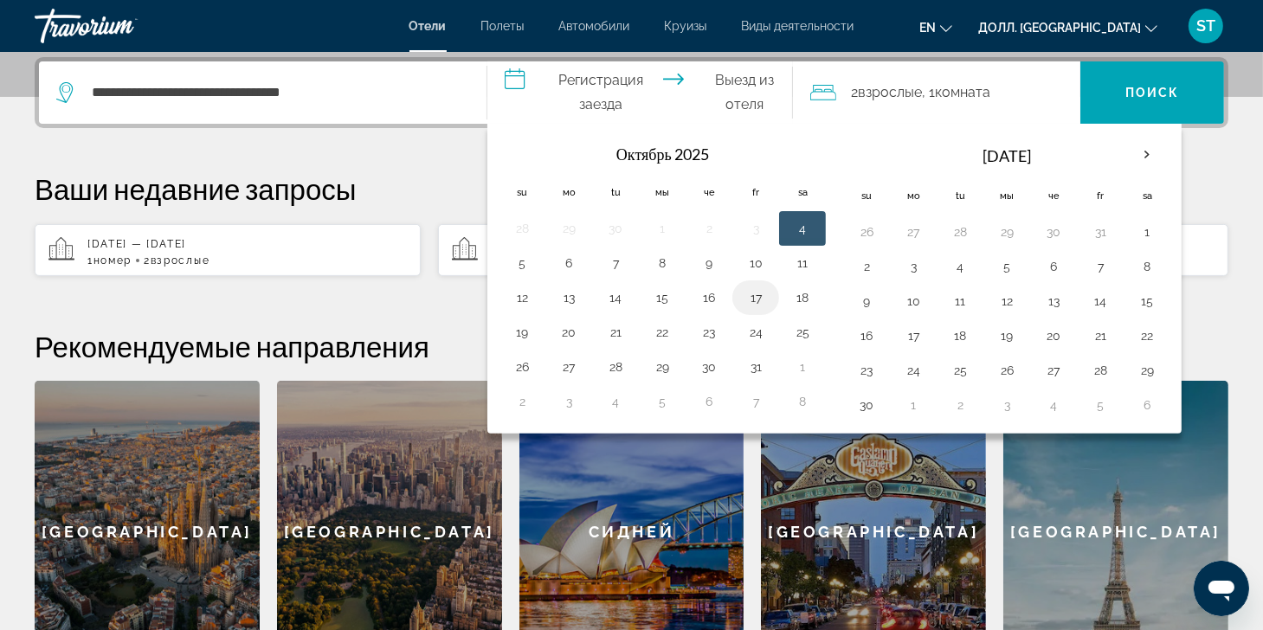
click at [753, 290] on button "17" at bounding box center [756, 298] width 28 height 24
click at [527, 330] on button "19" at bounding box center [522, 332] width 28 height 24
type input "**********"
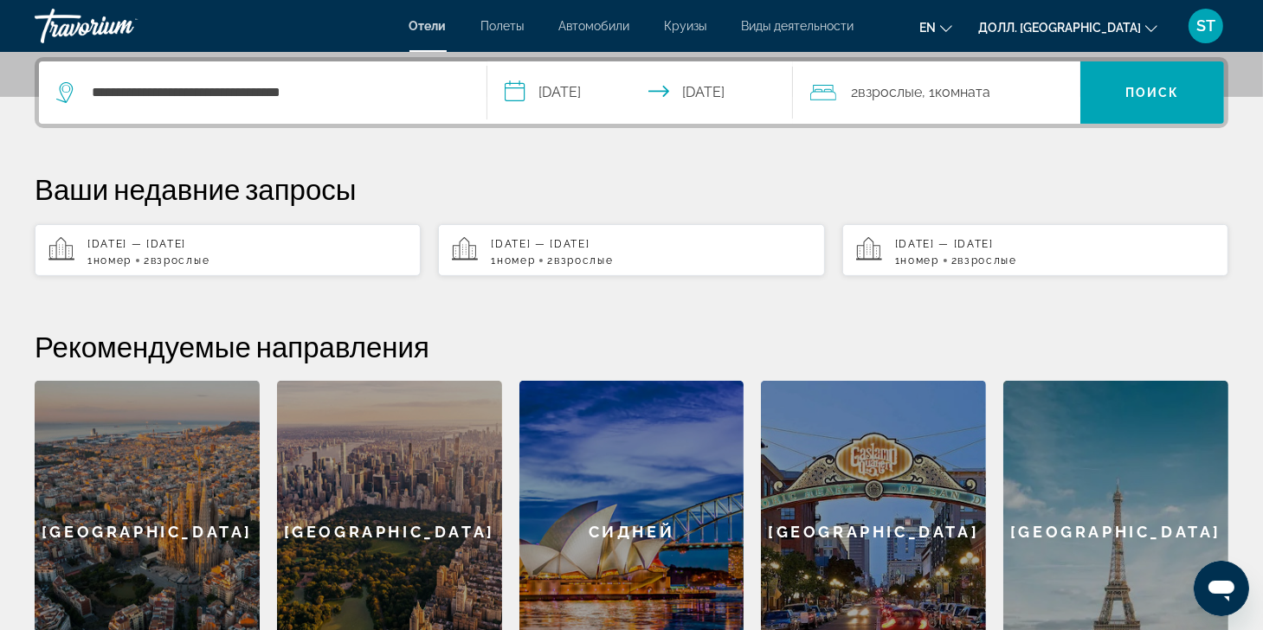
click at [741, 82] on input "**********" at bounding box center [643, 94] width 312 height 67
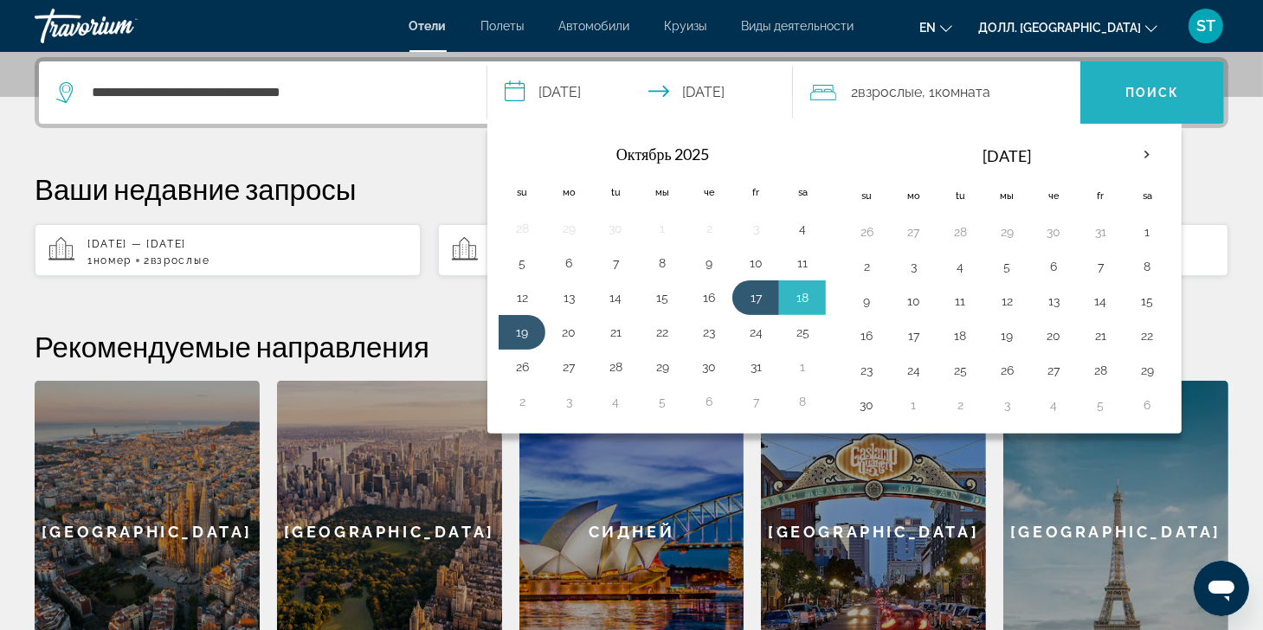
click at [1160, 82] on span "Поиск" at bounding box center [1152, 93] width 144 height 42
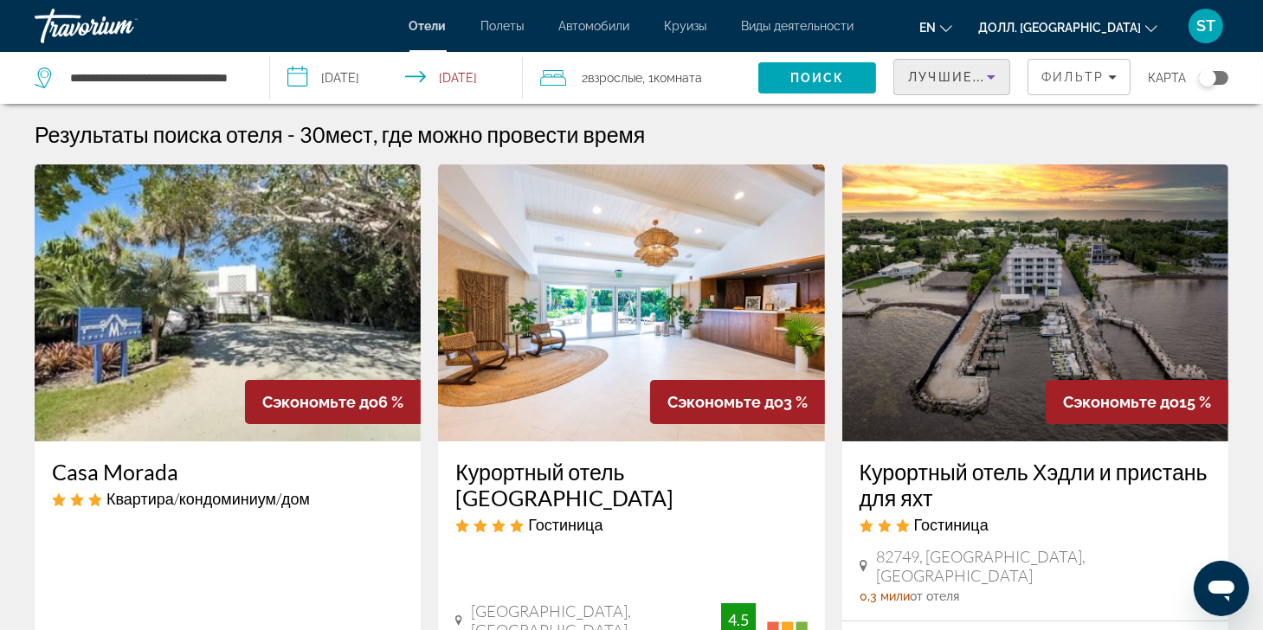
click at [946, 79] on span "Лучшие Предложения" at bounding box center [1000, 77] width 184 height 14
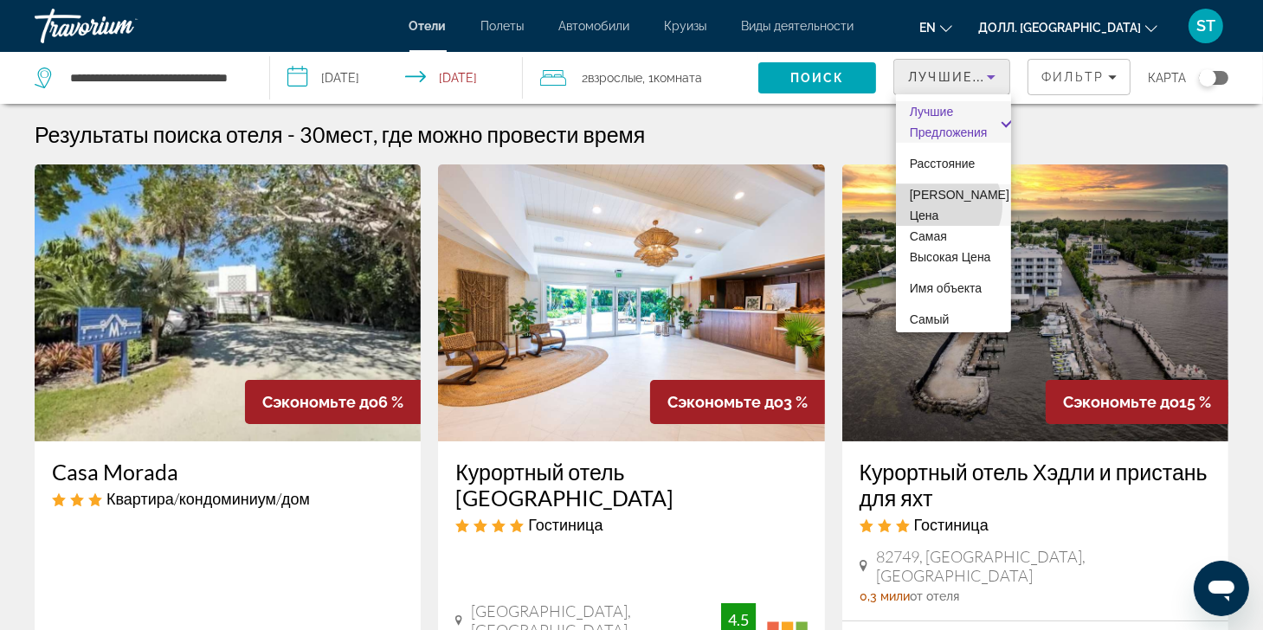
click at [943, 206] on span "[PERSON_NAME] Цена" at bounding box center [959, 205] width 100 height 42
